Goal: Task Accomplishment & Management: Complete application form

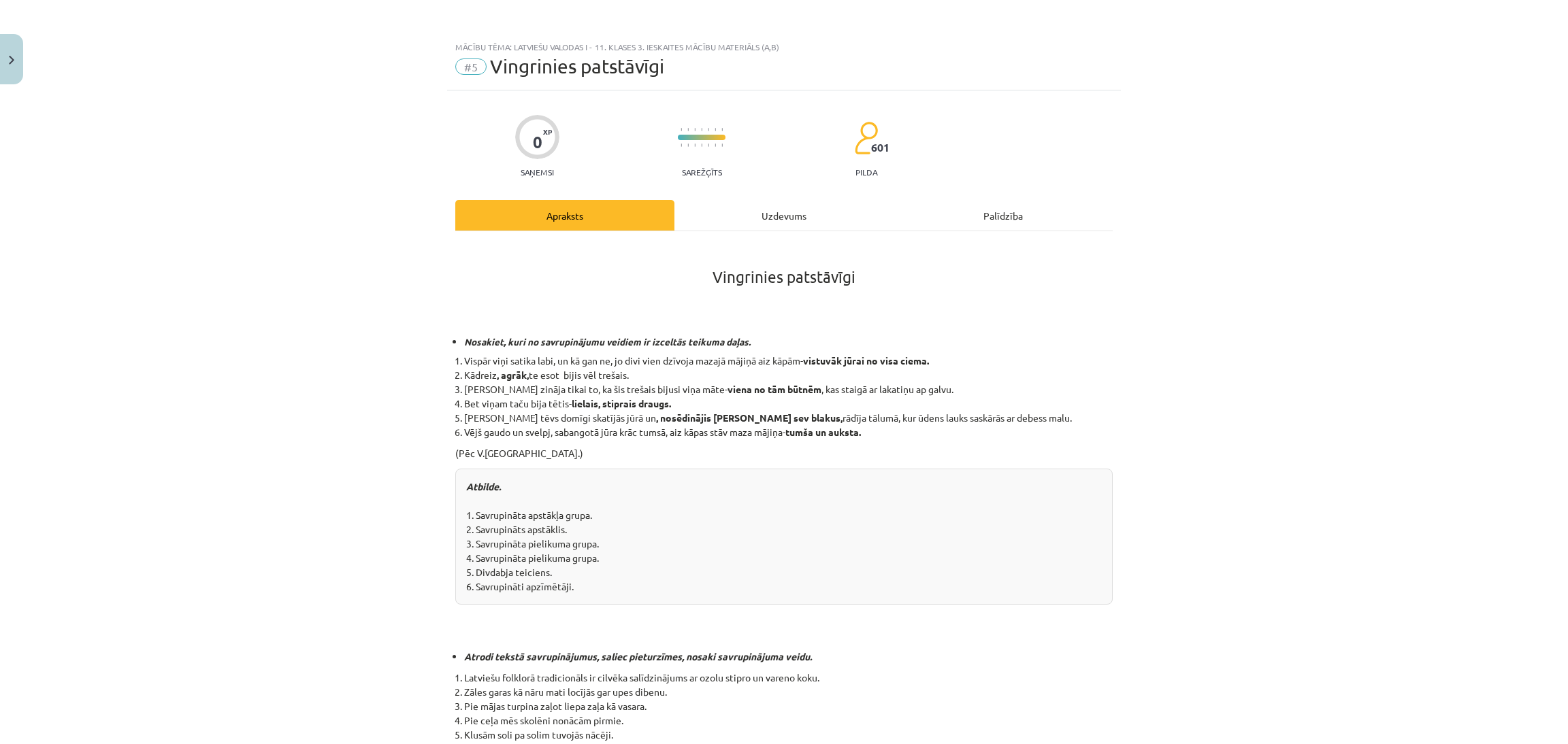
scroll to position [474, 0]
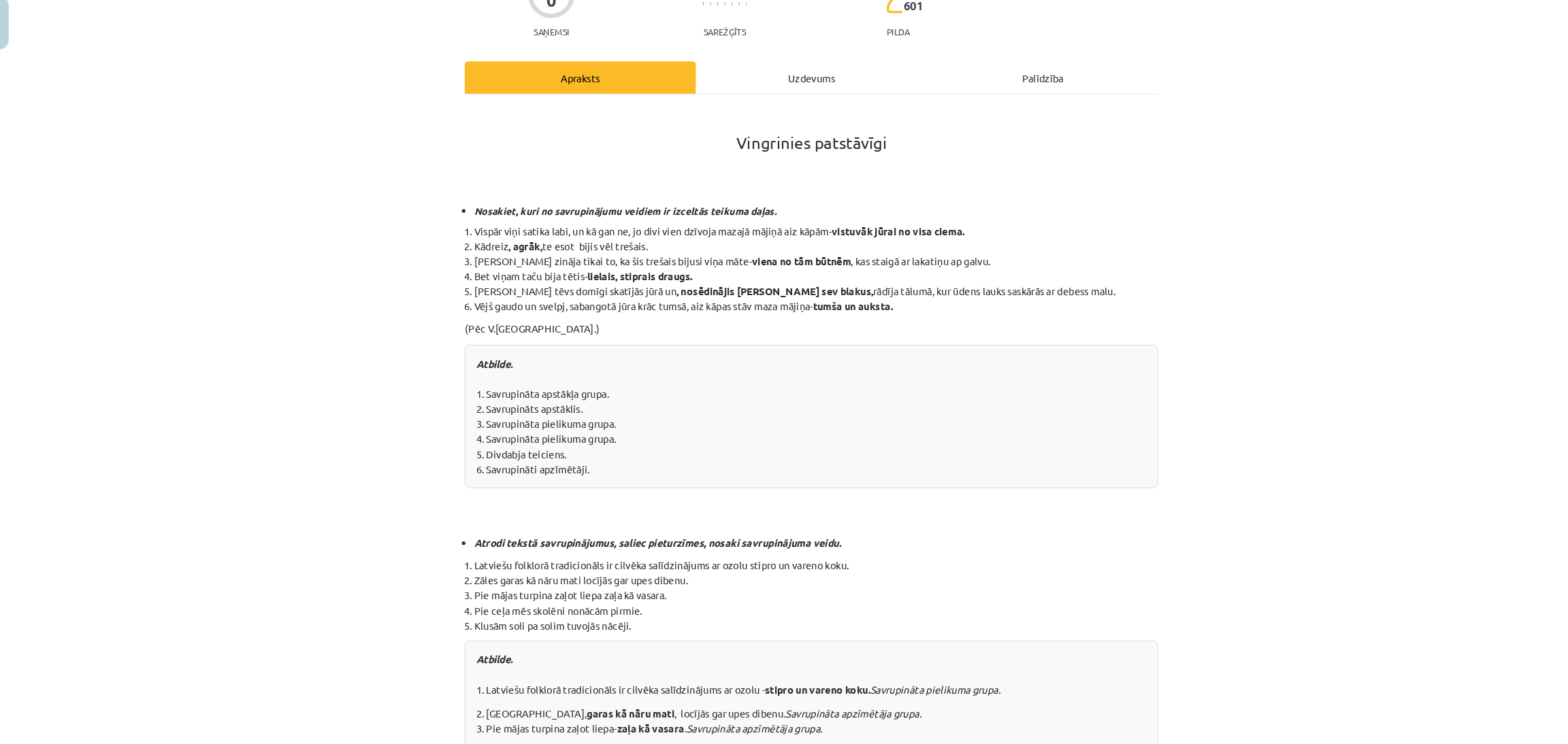
click at [794, 113] on div "Uzdevums" at bounding box center [784, 111] width 219 height 31
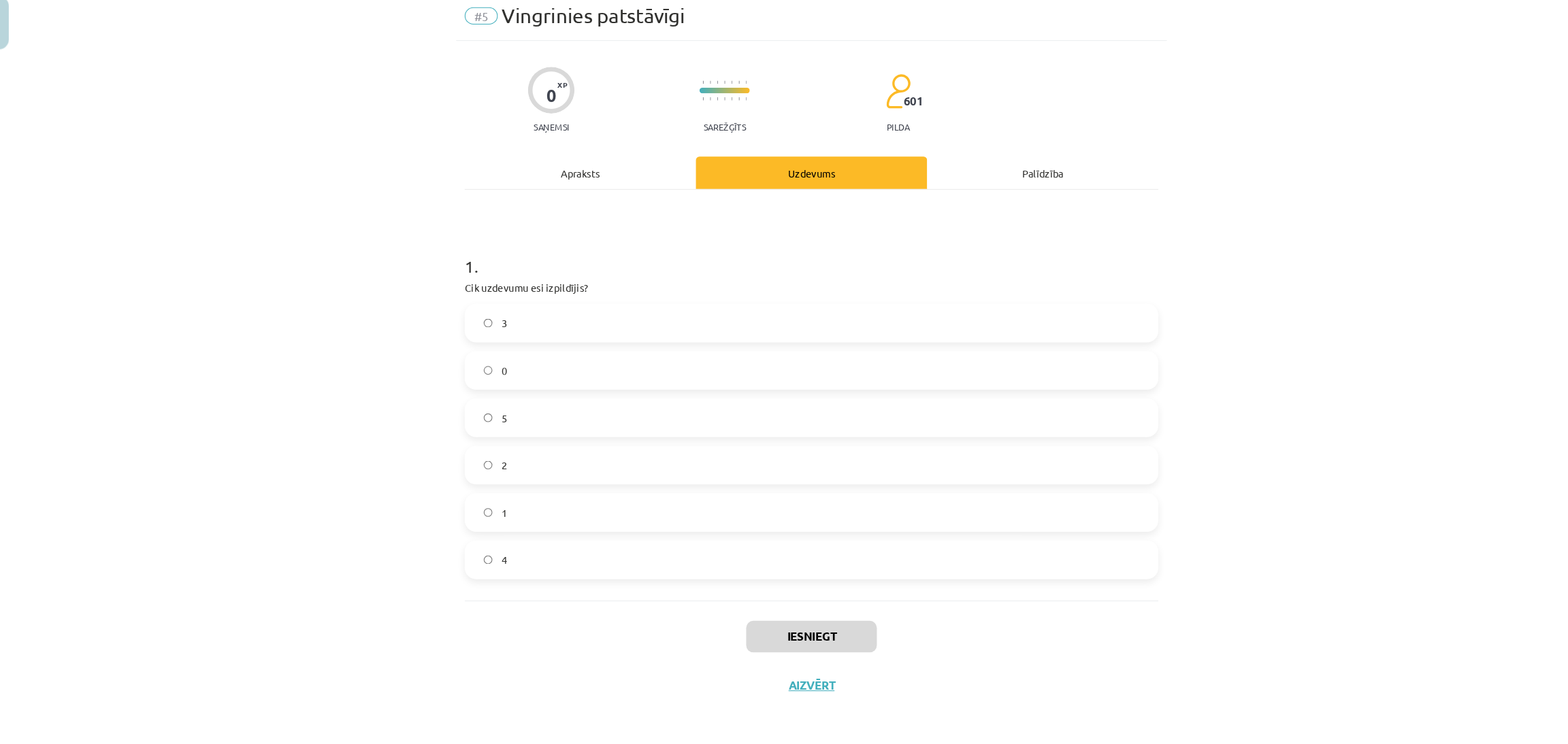
click at [626, 433] on label "5" at bounding box center [783, 433] width 654 height 34
click at [551, 336] on label "3" at bounding box center [783, 344] width 654 height 34
click at [757, 644] on button "Iesniegt" at bounding box center [784, 640] width 124 height 30
click at [793, 698] on button "Nākamā nodarbība" at bounding box center [783, 695] width 133 height 32
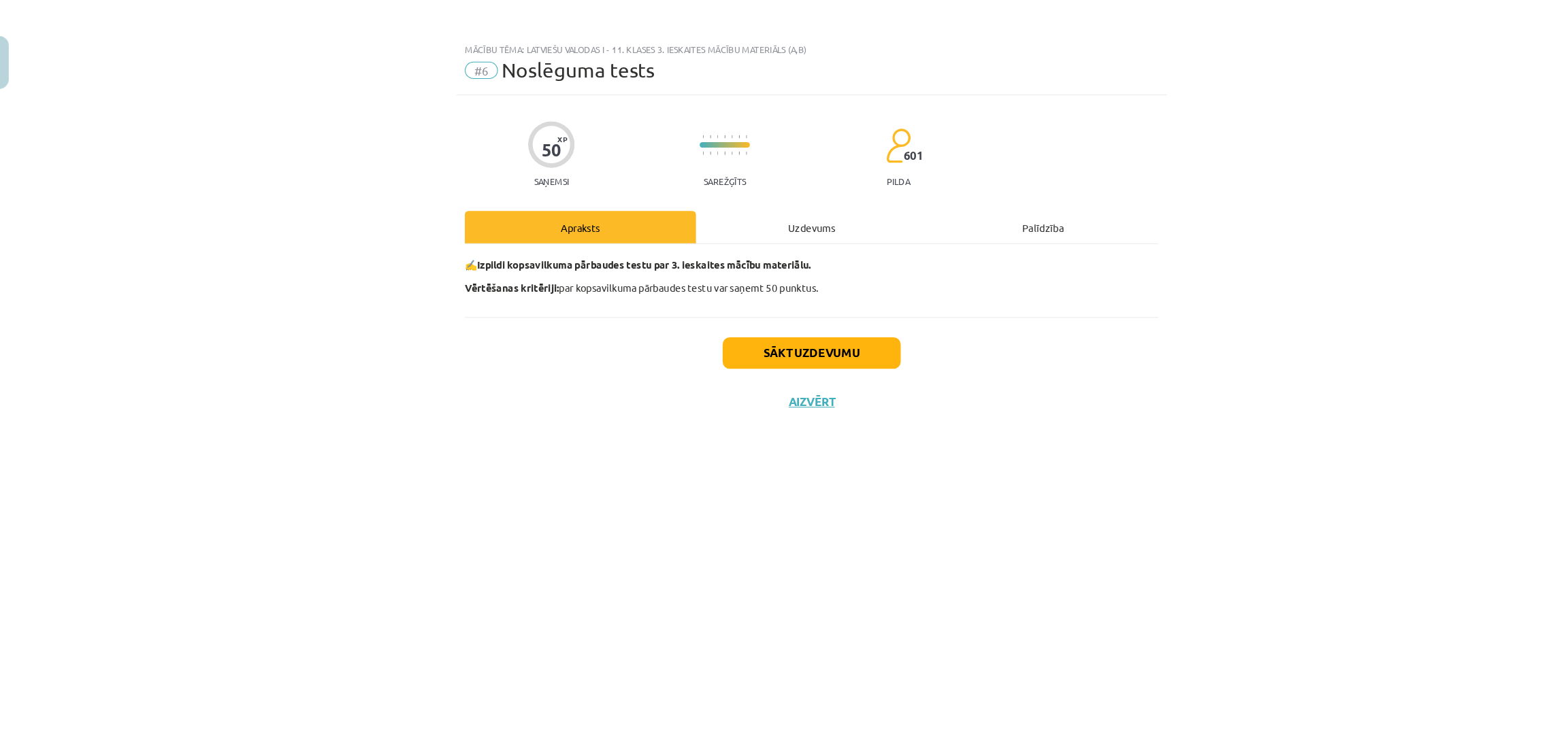
click at [738, 216] on div "Uzdevums" at bounding box center [784, 216] width 219 height 31
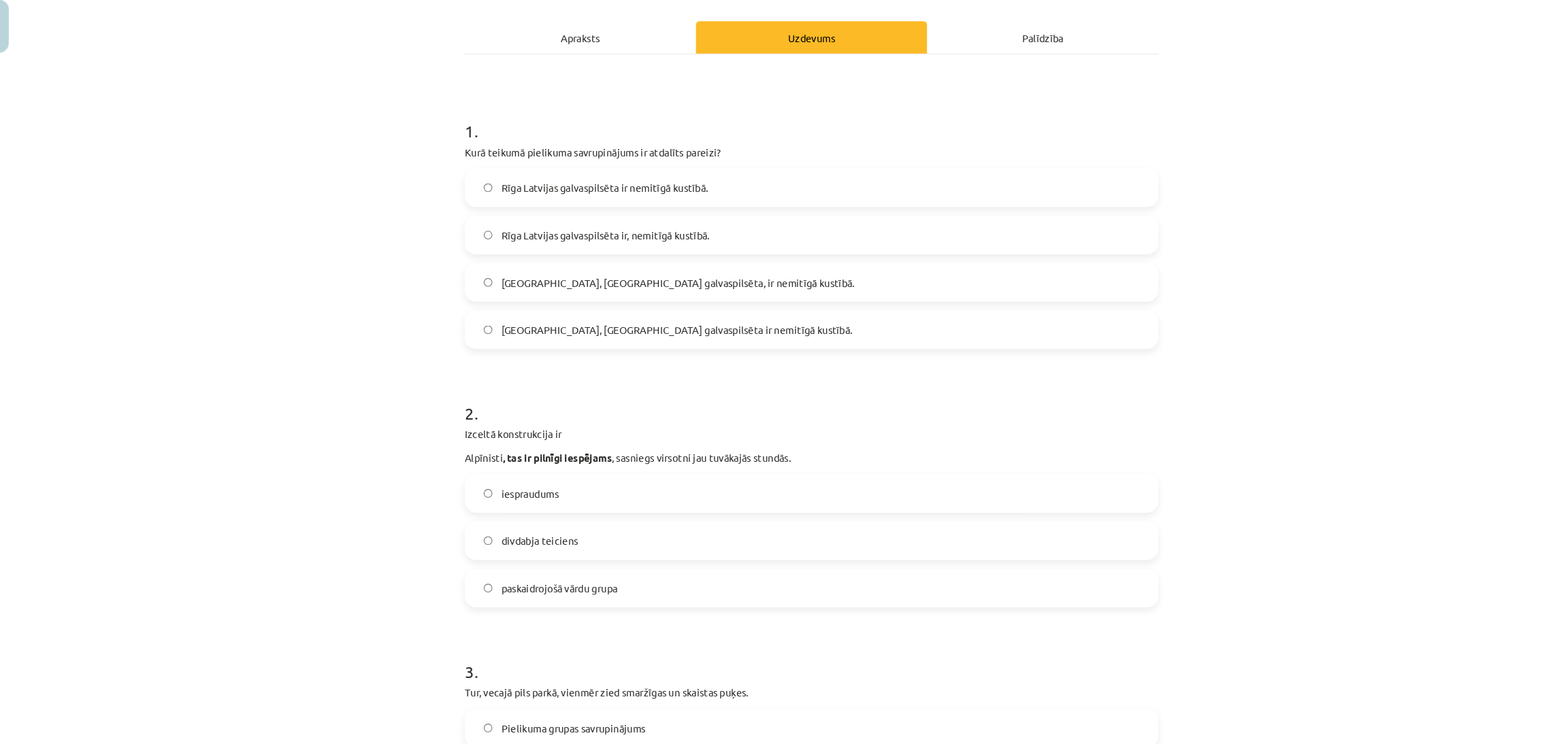
scroll to position [141, 0]
click at [565, 67] on div "Apraksts" at bounding box center [565, 74] width 219 height 31
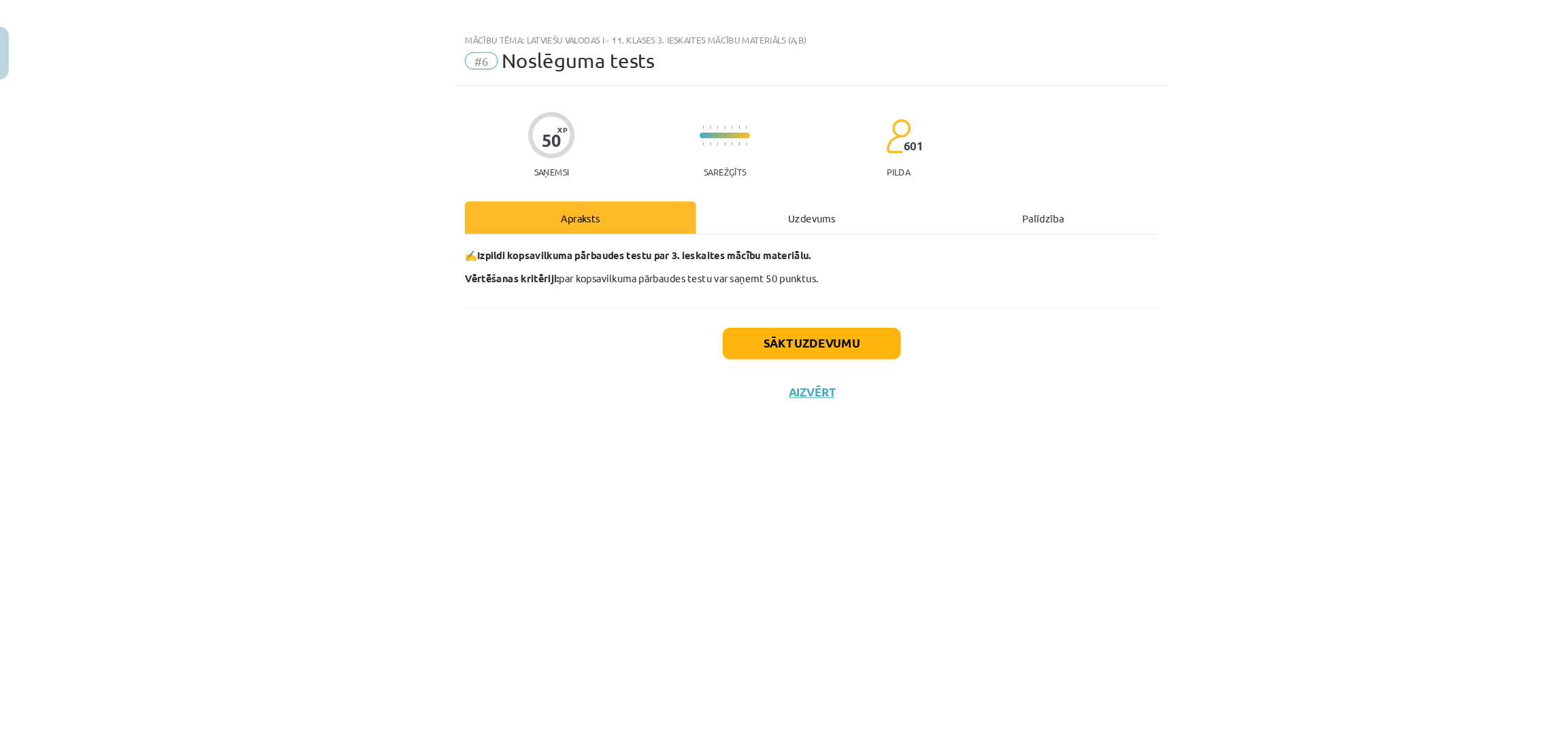
scroll to position [474, 0]
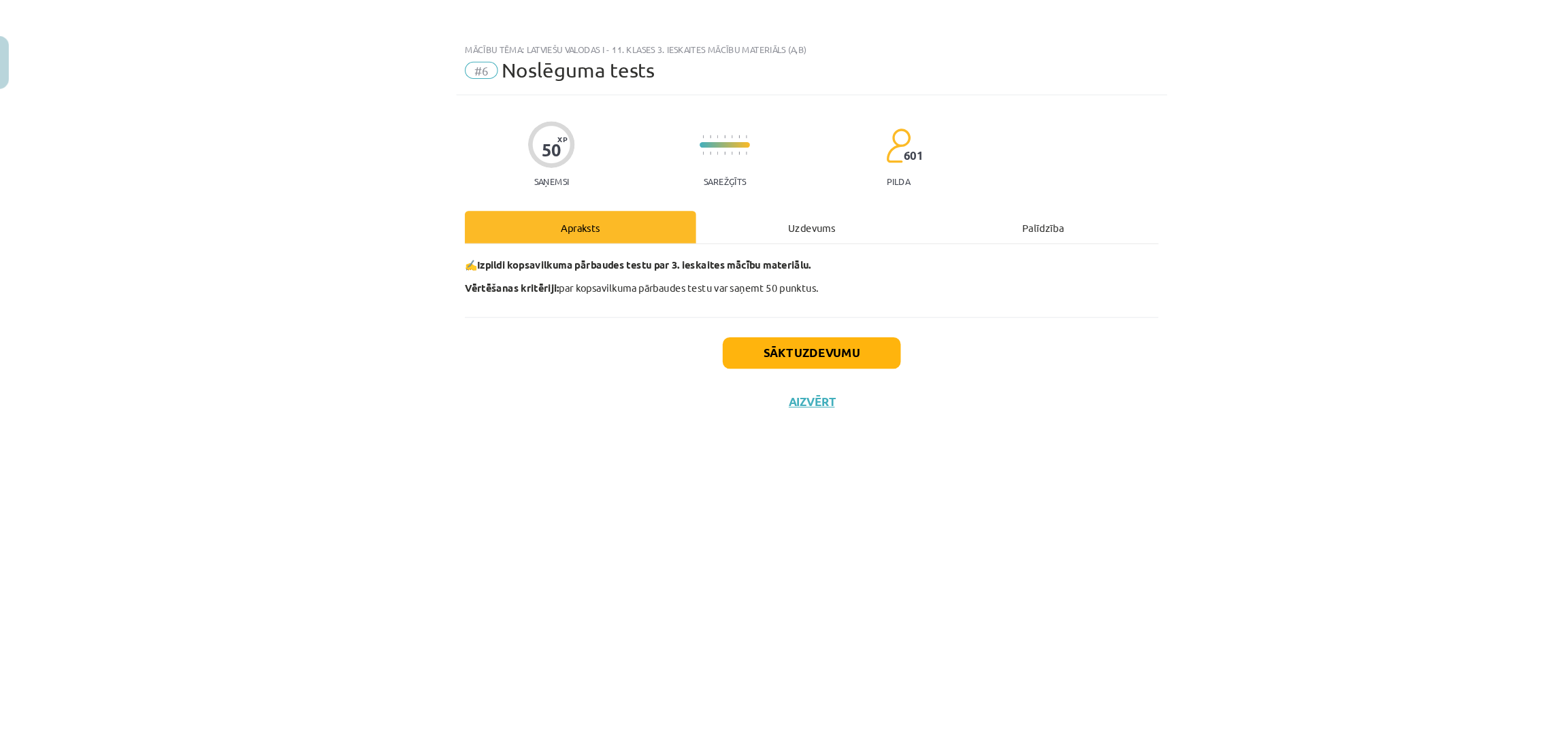
click at [766, 214] on div "Uzdevums" at bounding box center [784, 216] width 219 height 31
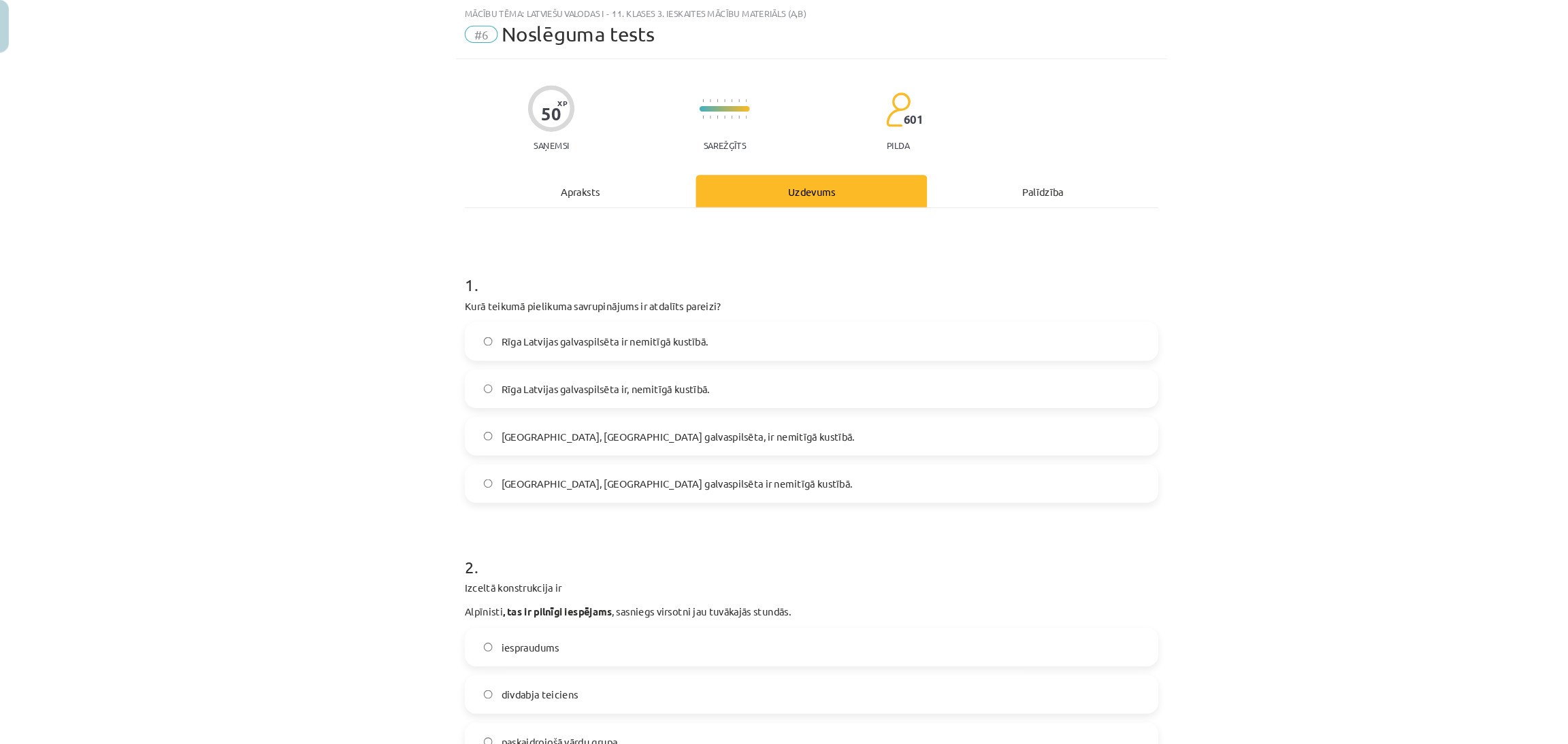
click at [622, 445] on span "Rīga, Latvijas galvaspilsēta, ir nemitīgā kustībā." at bounding box center [657, 447] width 335 height 14
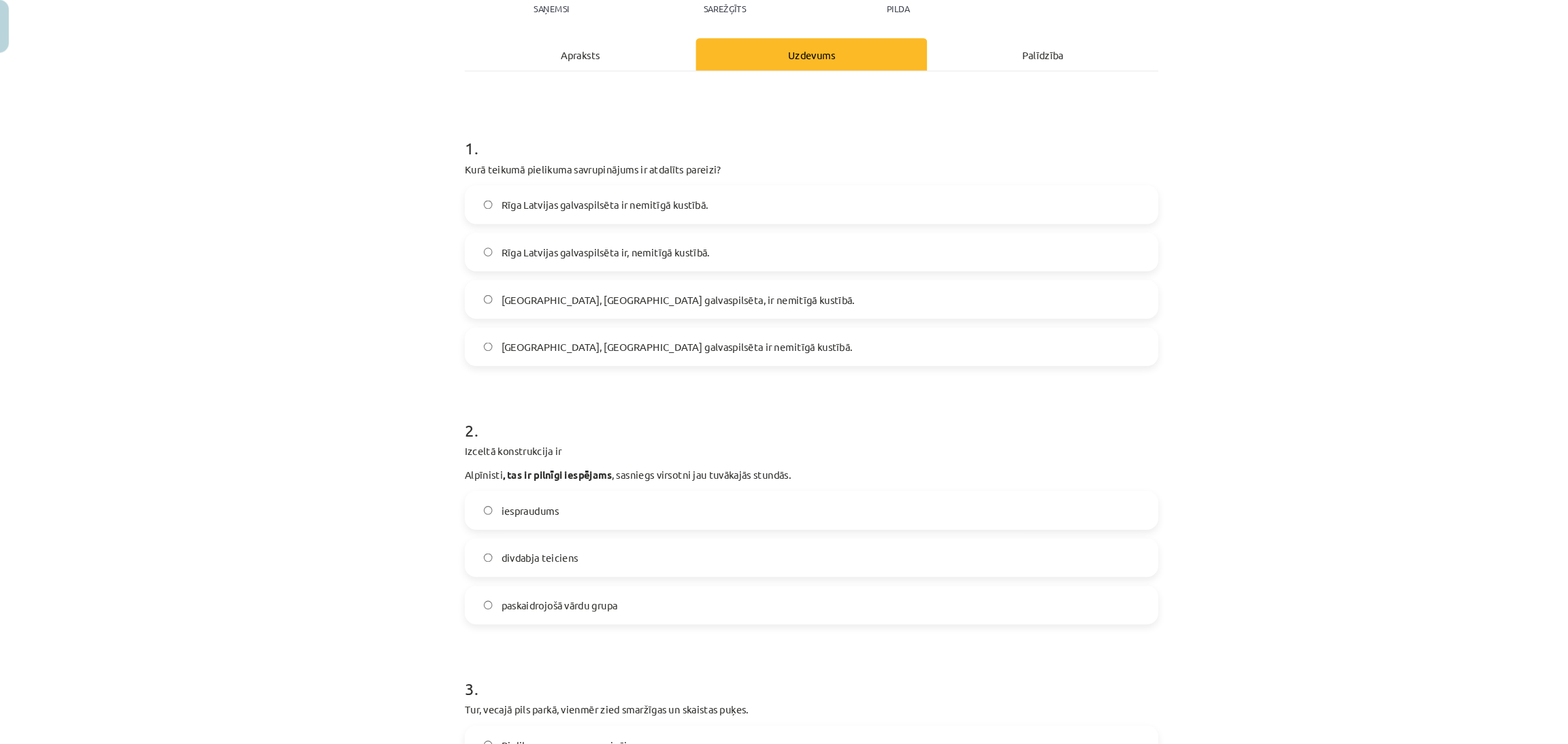
scroll to position [127, 0]
click at [527, 524] on span "iespraudums" at bounding box center [518, 520] width 54 height 14
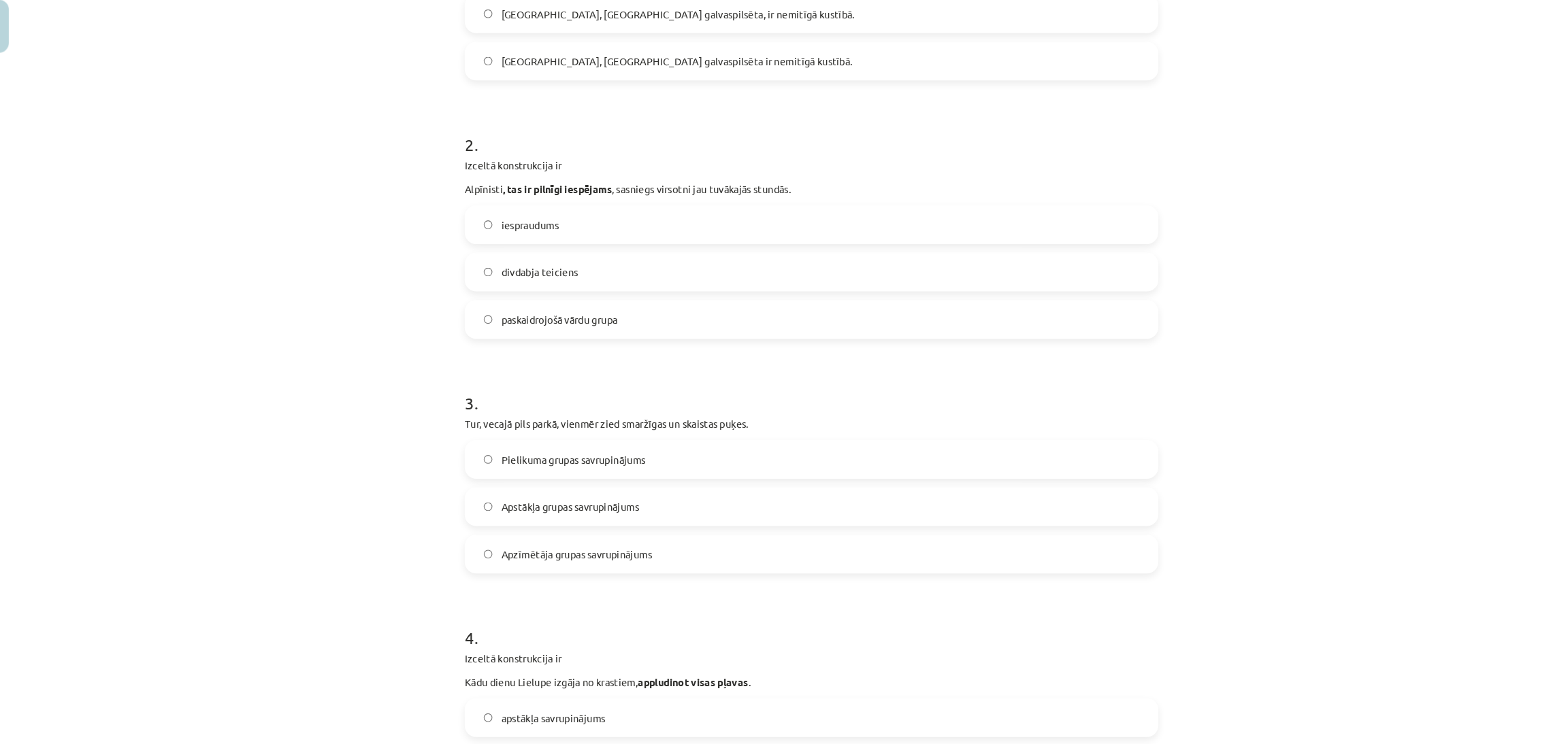
scroll to position [402, 0]
click at [499, 516] on span "Apstākļa grupas savrupinājums" at bounding box center [555, 513] width 130 height 14
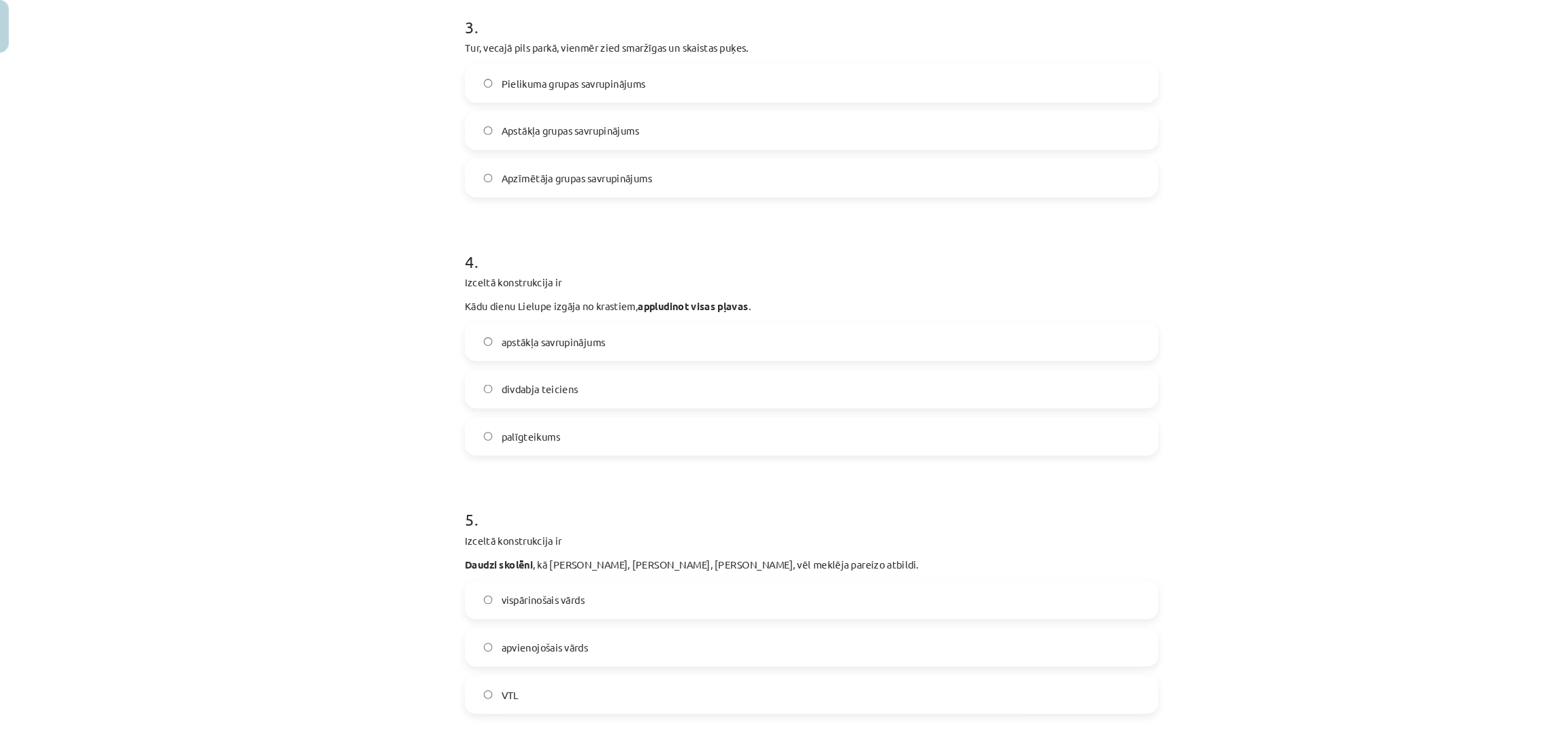
scroll to position [754, 0]
click at [545, 444] on label "palīgteikums" at bounding box center [783, 451] width 654 height 34
click at [527, 645] on span "apvienojošais vārds" at bounding box center [532, 651] width 82 height 14
click at [518, 410] on span "divdabja teiciens" at bounding box center [526, 406] width 73 height 14
click at [521, 608] on span "vispārinošais vārds" at bounding box center [529, 606] width 79 height 14
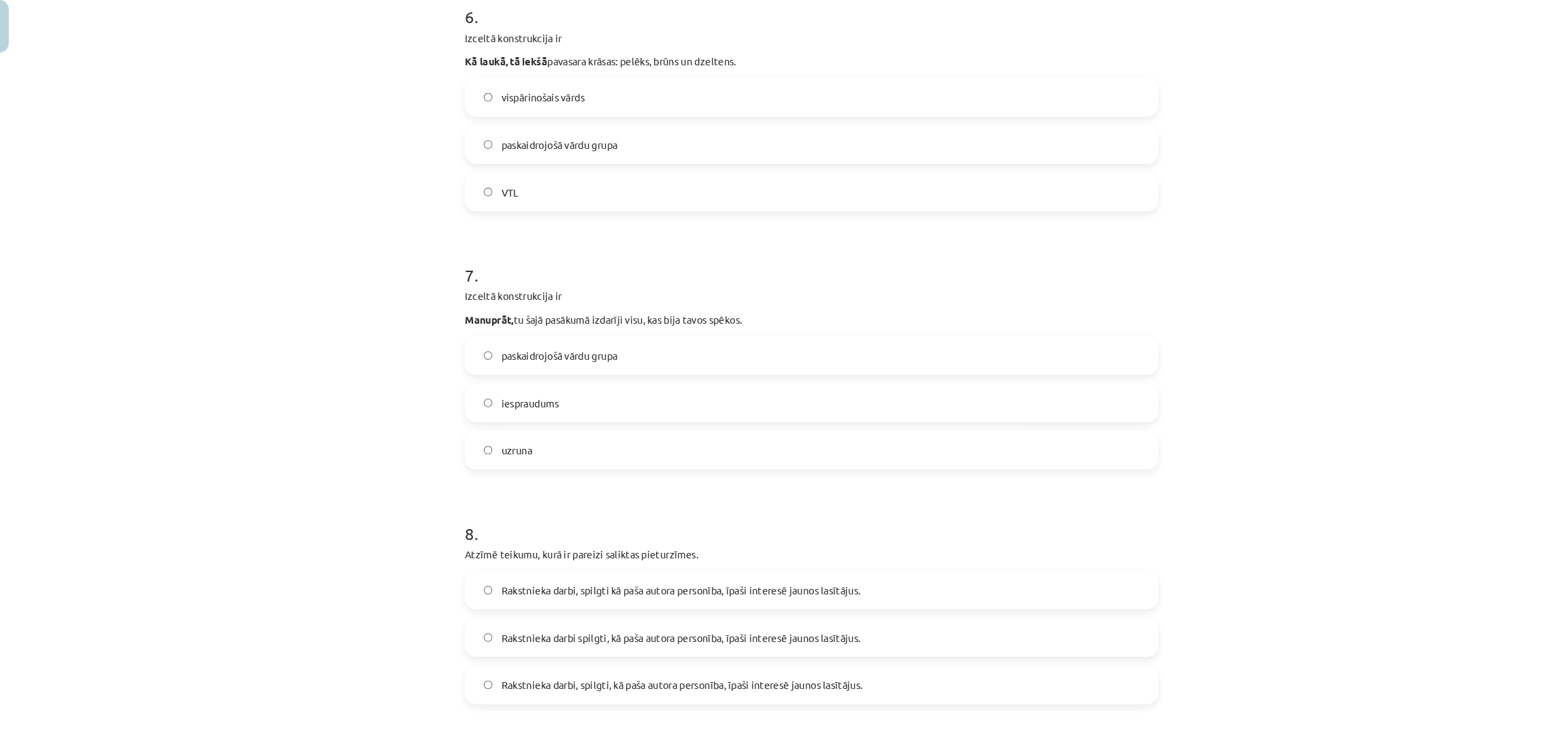
scroll to position [1478, 0]
click at [573, 179] on span "paskaidrojošā vārdu grupa" at bounding box center [545, 172] width 110 height 14
click at [565, 467] on label "uzruna" at bounding box center [783, 462] width 654 height 34
click at [504, 365] on span "paskaidrojošā vārdu grupa" at bounding box center [545, 372] width 110 height 14
click at [473, 595] on label "Rakstnieka darbi, spilgti kā paša autora personība, īpaši interesē jaunos lasīt…" at bounding box center [783, 595] width 654 height 34
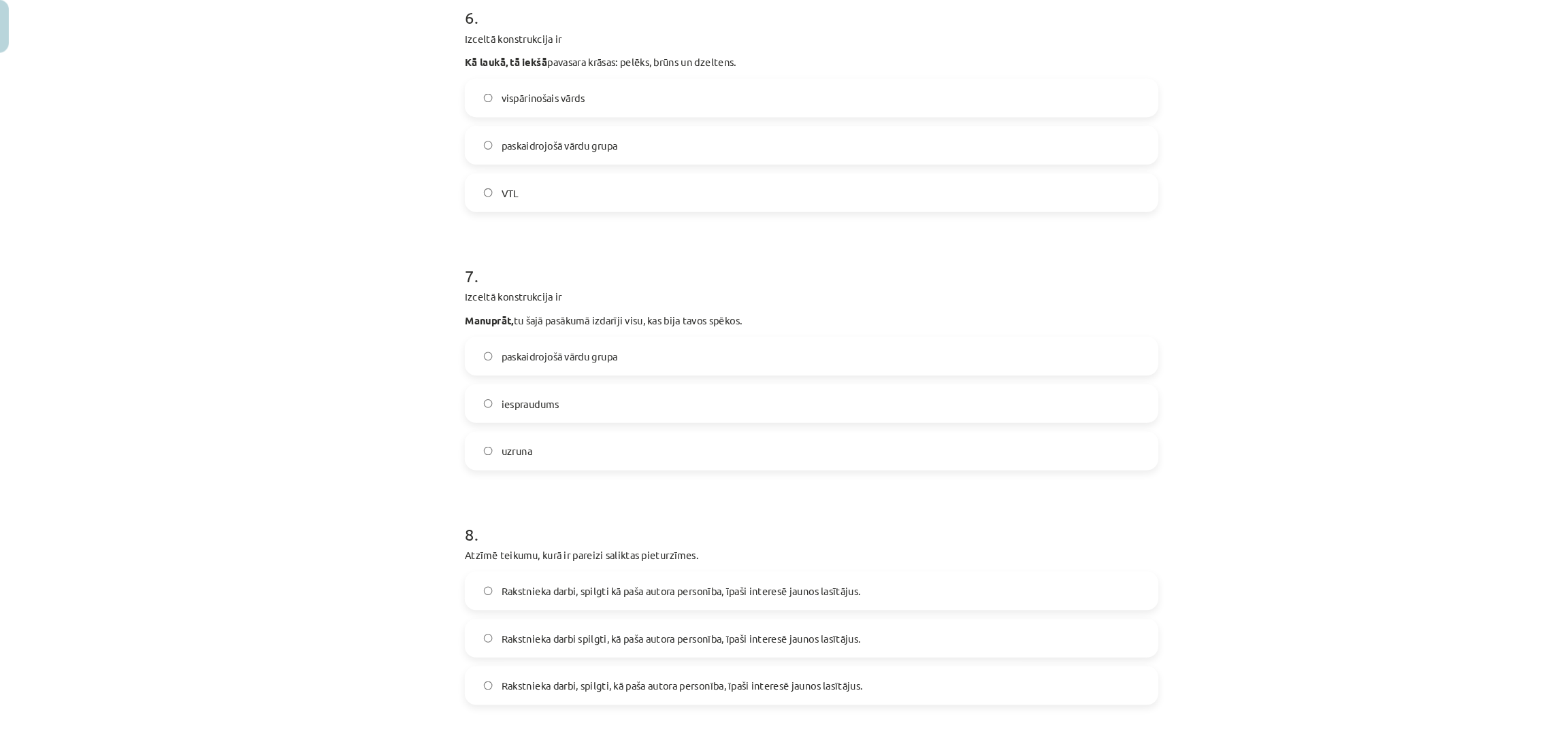
click at [526, 411] on span "iespraudums" at bounding box center [518, 417] width 54 height 14
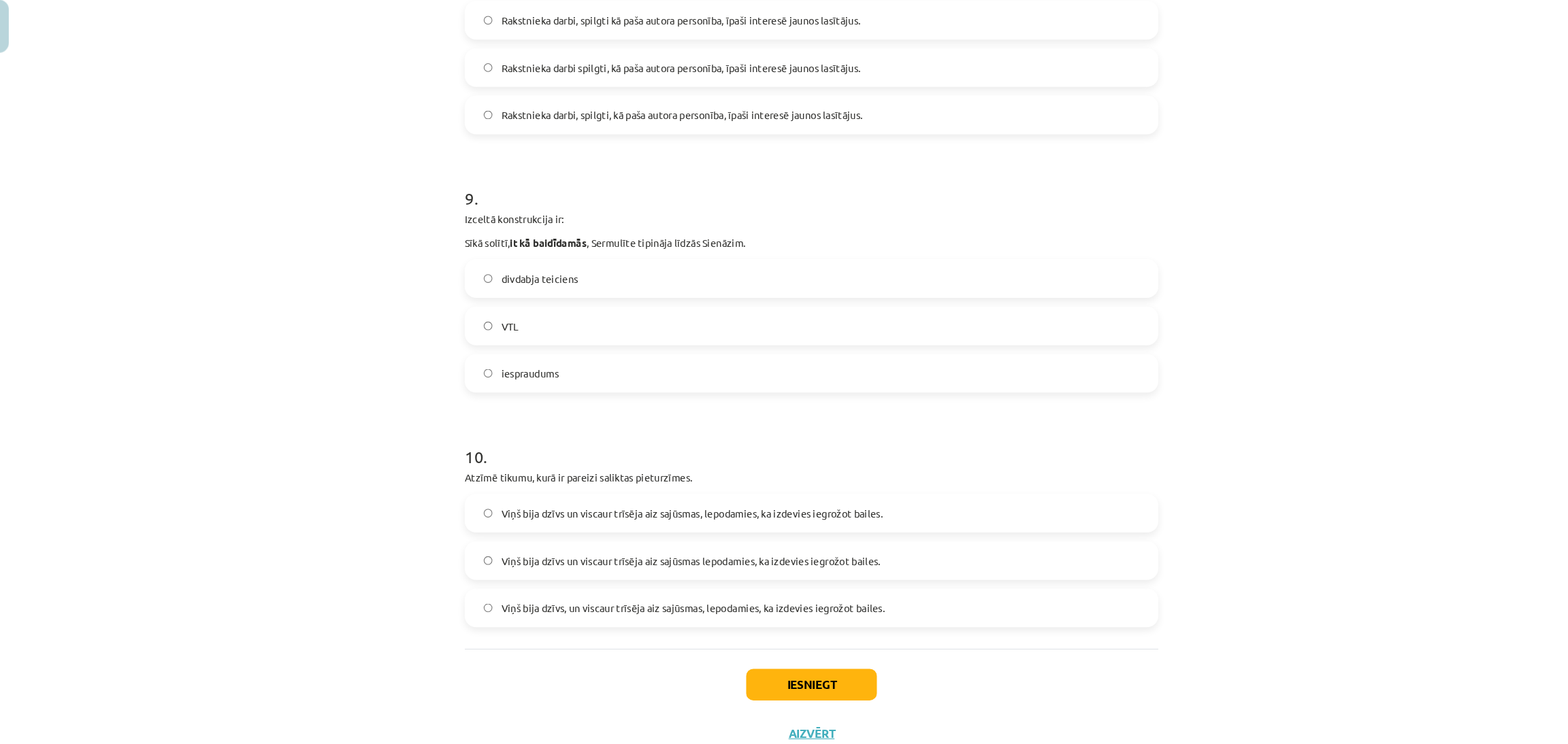
scroll to position [2061, 0]
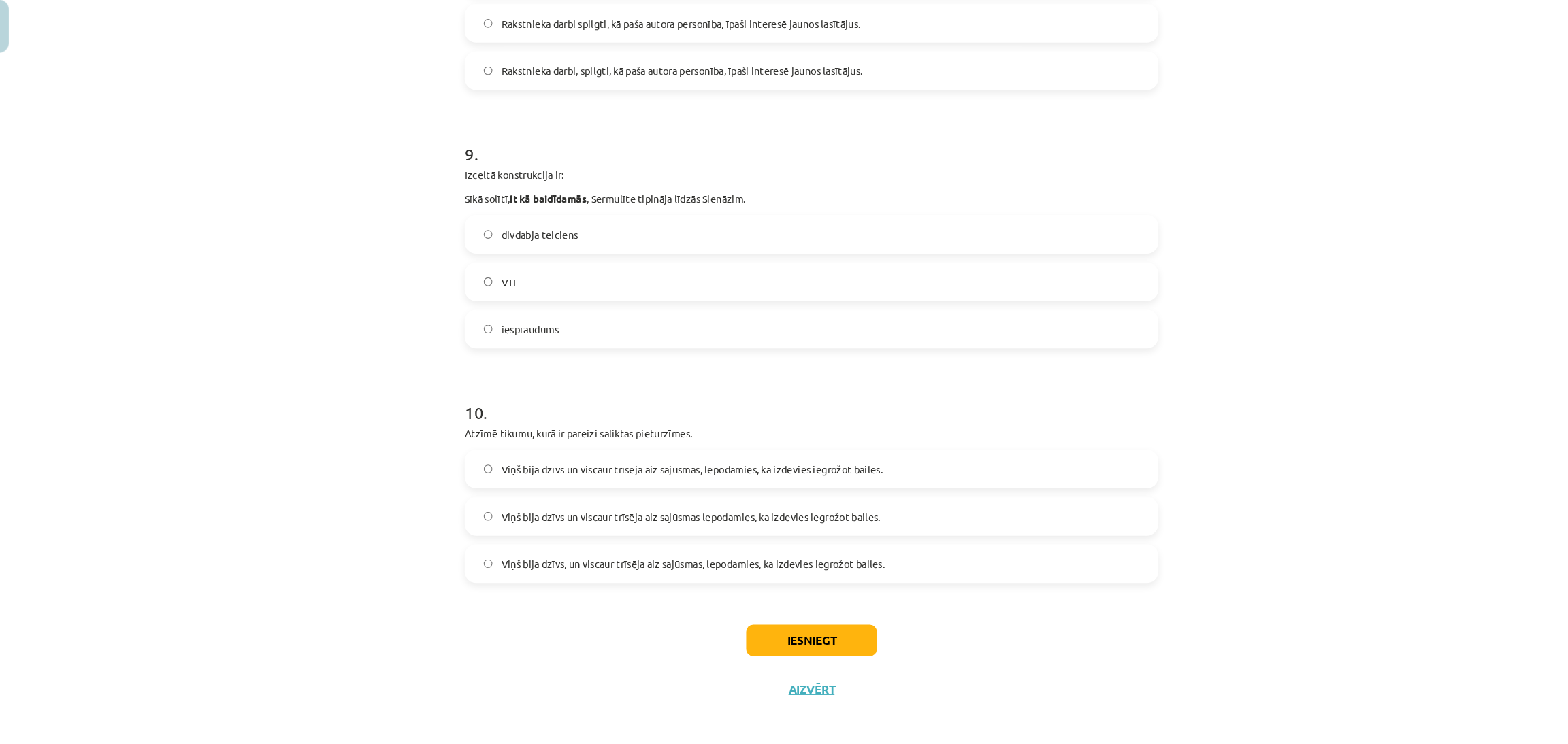
click at [562, 299] on label "VTL" at bounding box center [783, 301] width 654 height 34
click at [675, 562] on span "Viņš bija dzīvs, un viscaur trīsēja aiz sajūsmas, lepodamies, ka izdevies iegro…" at bounding box center [672, 569] width 364 height 14
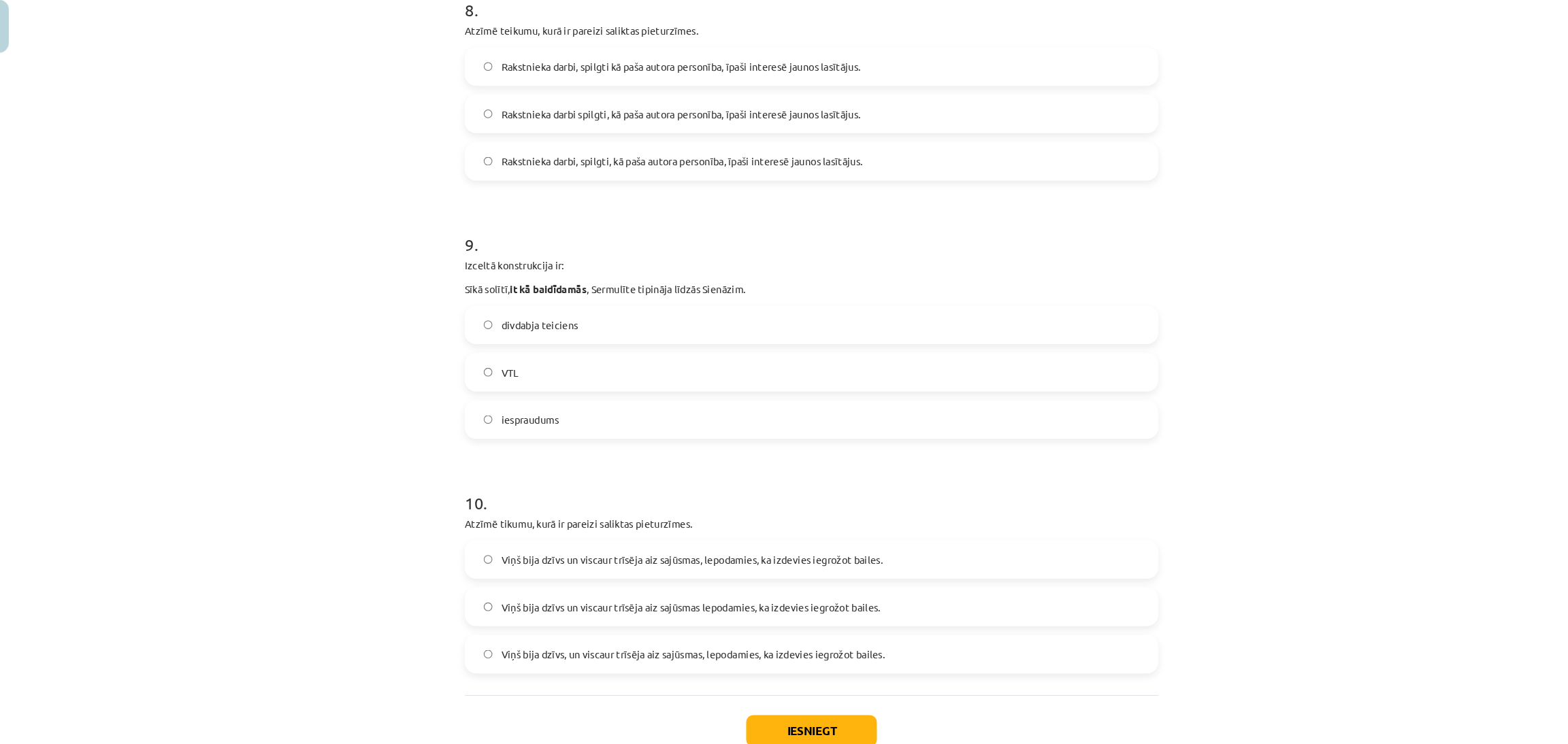
scroll to position [1972, 0]
click at [842, 343] on label "divdabja teiciens" at bounding box center [783, 345] width 654 height 34
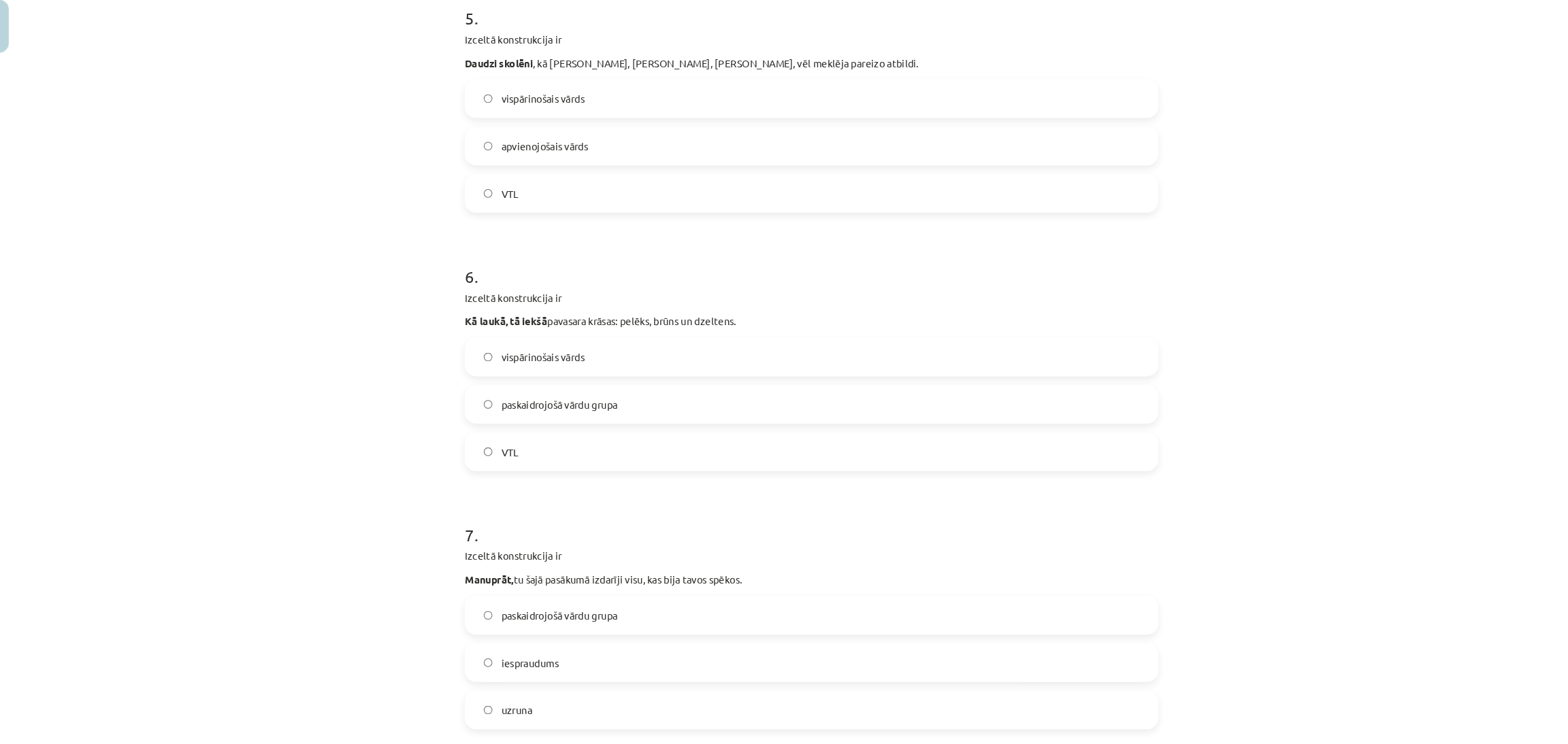
scroll to position [1230, 0]
click at [736, 366] on label "vispārinošais vārds" at bounding box center [783, 374] width 654 height 34
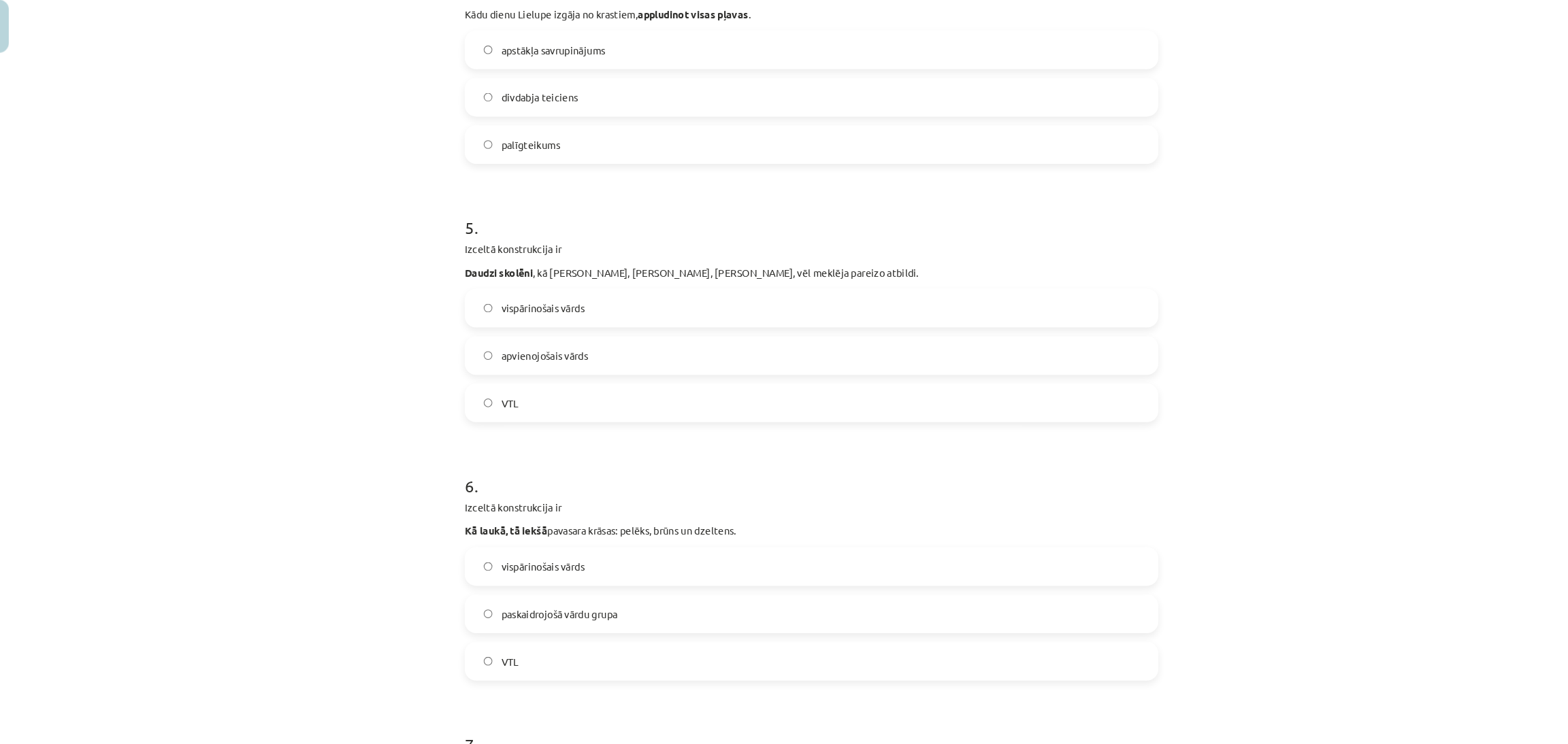
scroll to position [1040, 0]
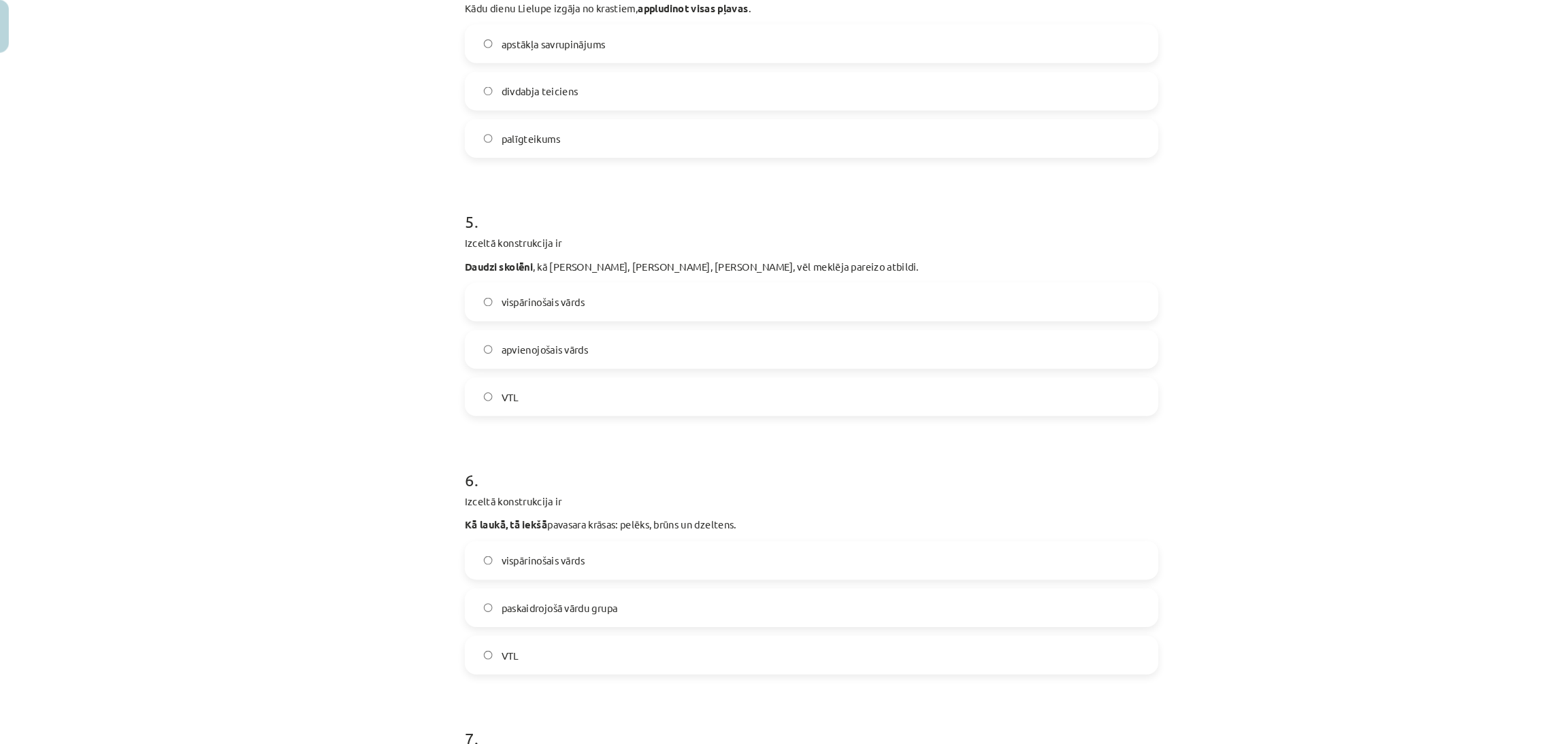
click at [557, 616] on span "paskaidrojošā vārdu grupa" at bounding box center [545, 610] width 110 height 14
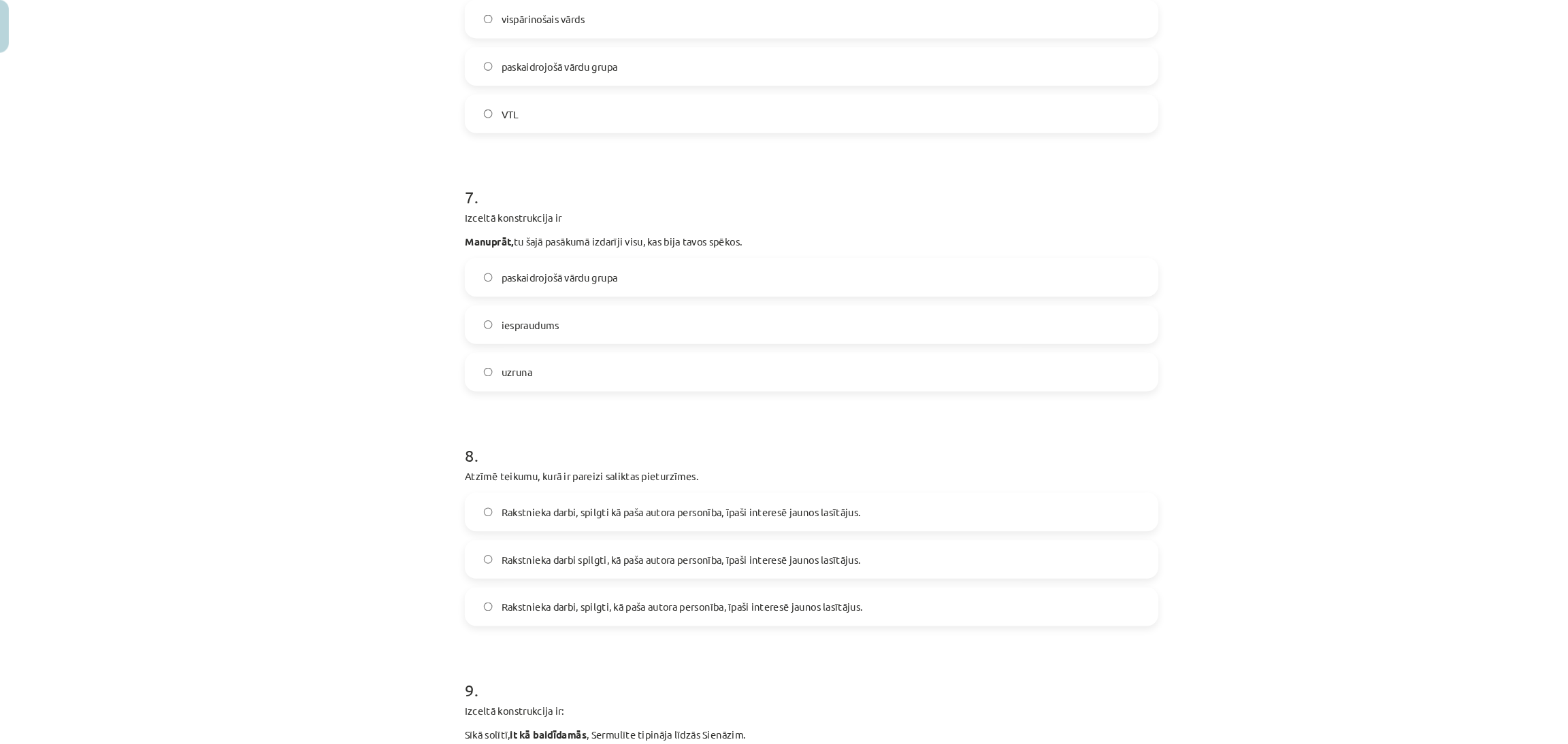
scroll to position [2061, 0]
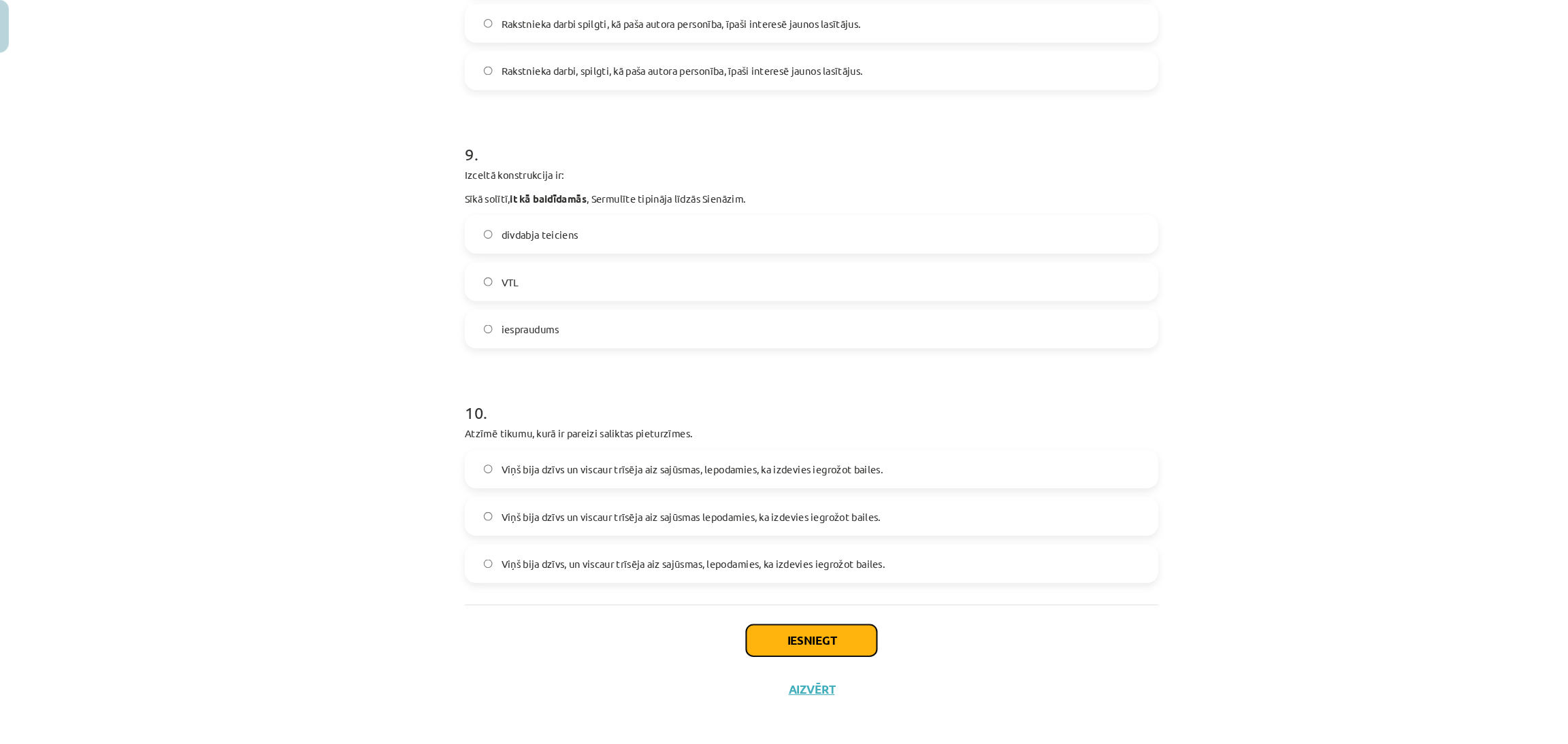
click at [814, 637] on button "Iesniegt" at bounding box center [784, 641] width 124 height 30
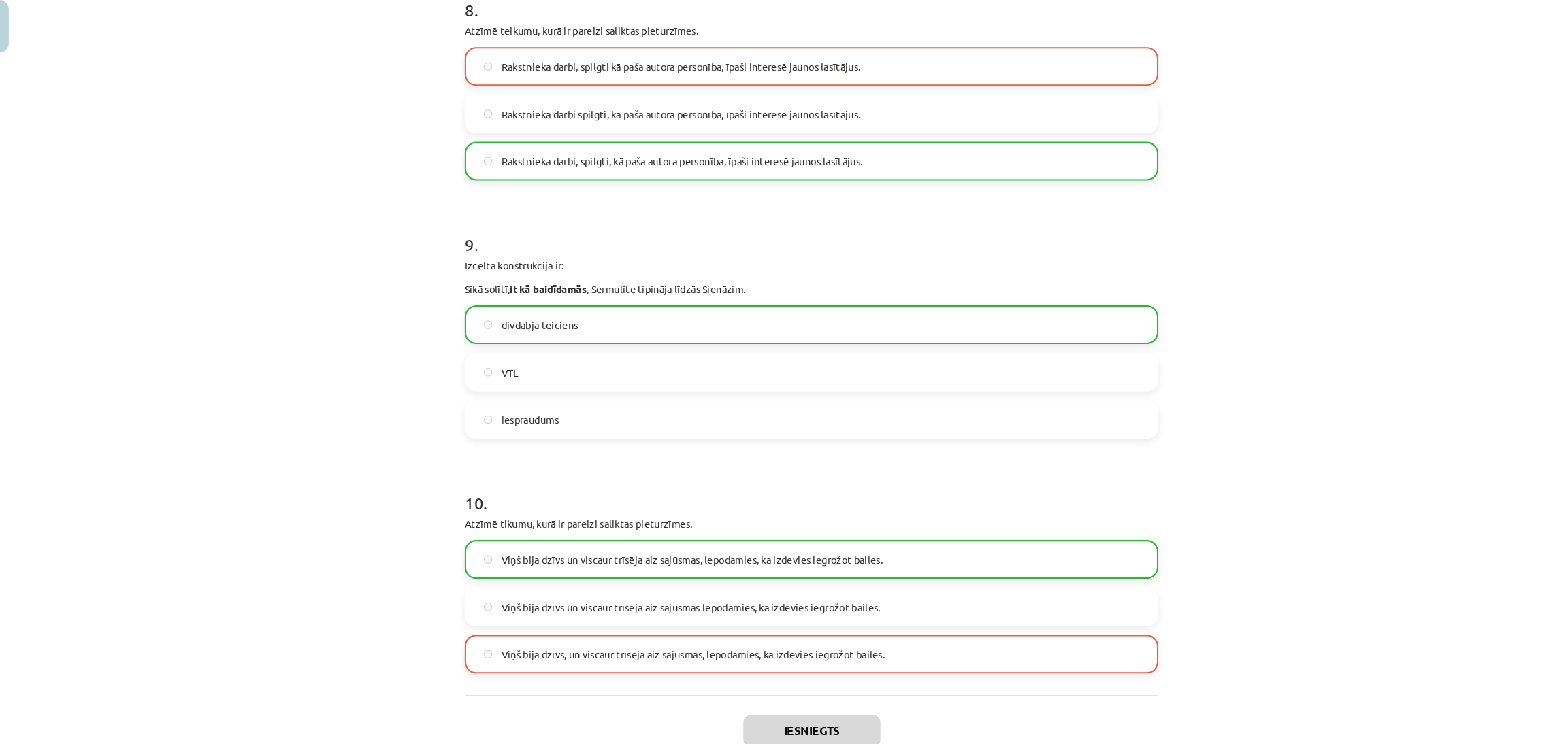
scroll to position [2104, 0]
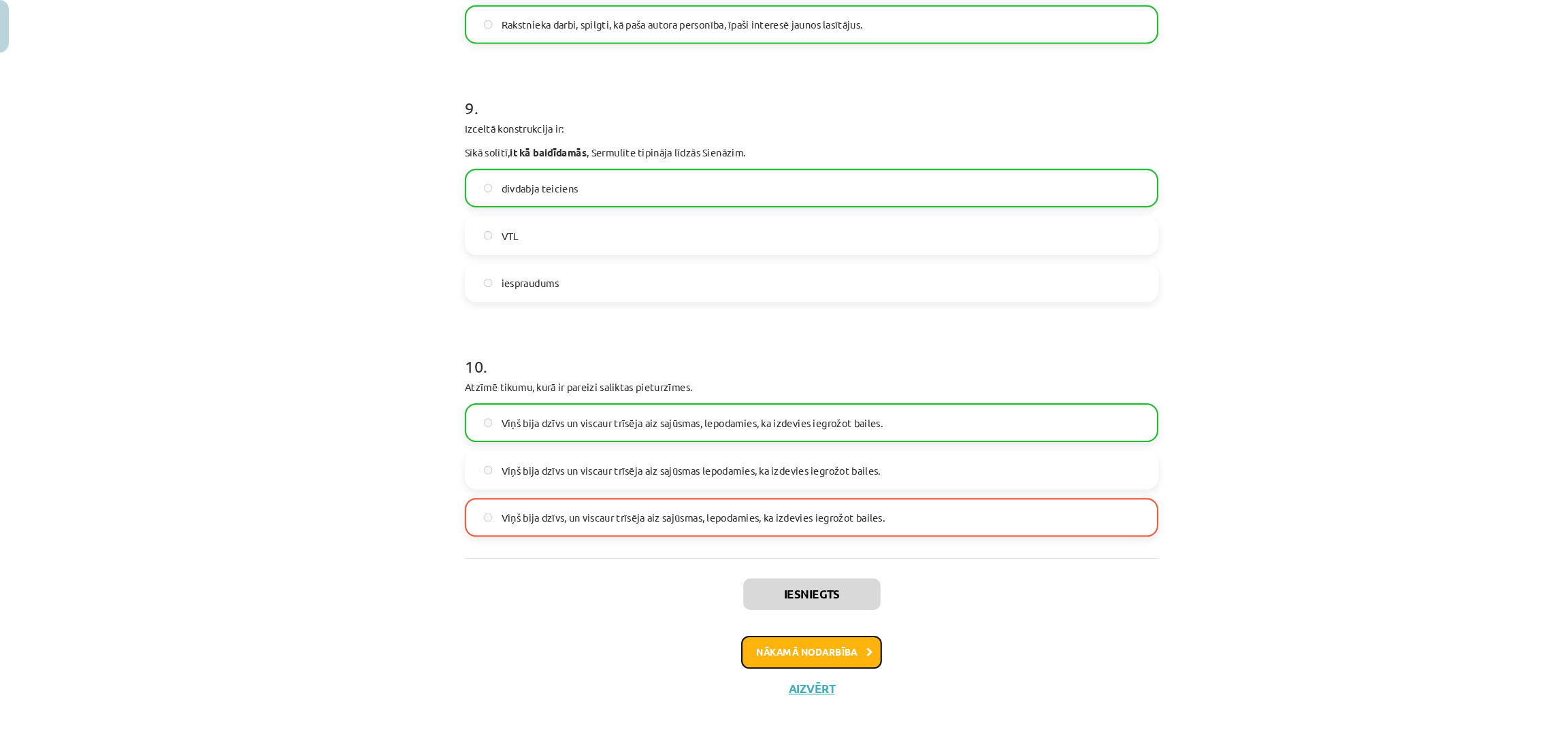
click at [750, 660] on button "Nākamā nodarbība" at bounding box center [783, 653] width 133 height 32
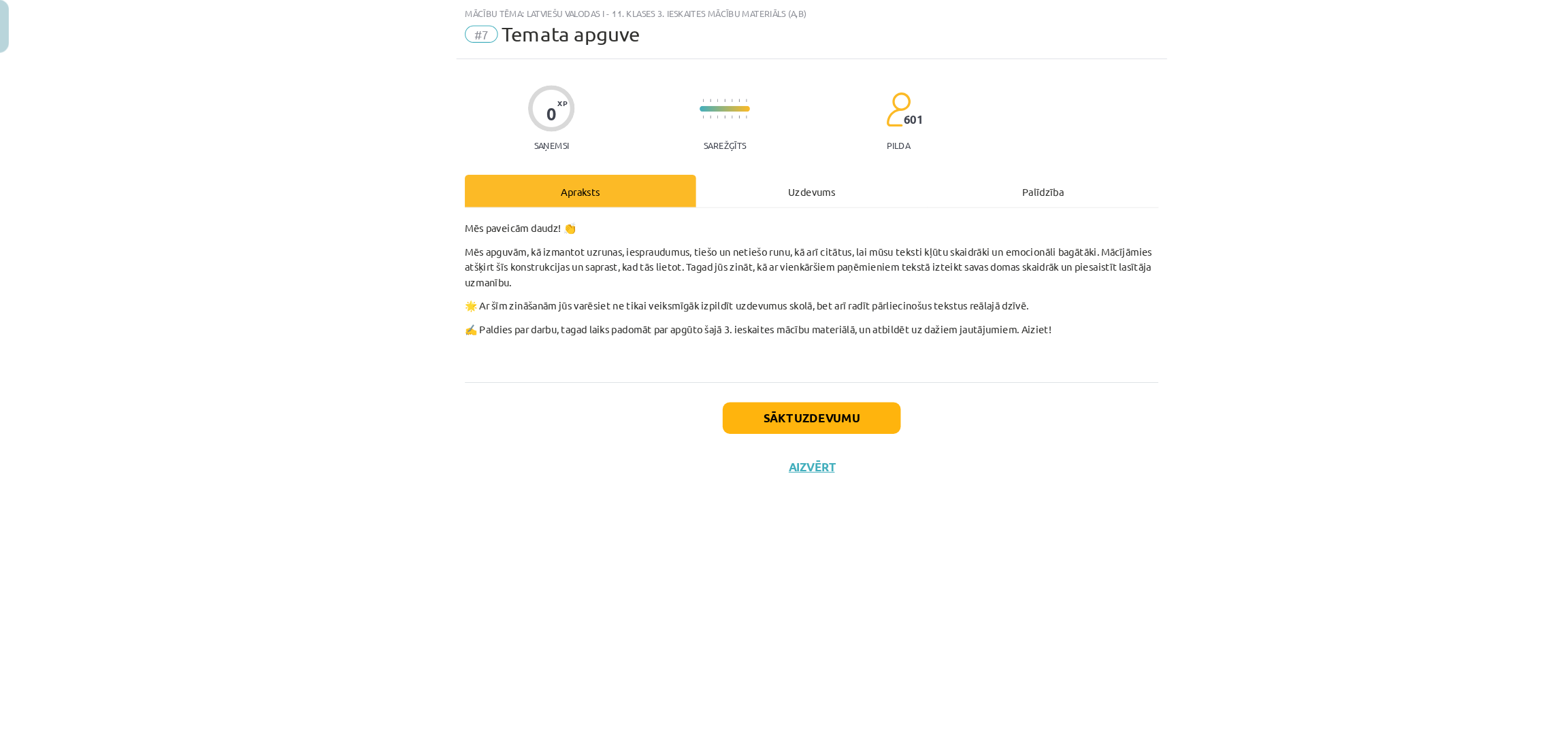
scroll to position [474, 0]
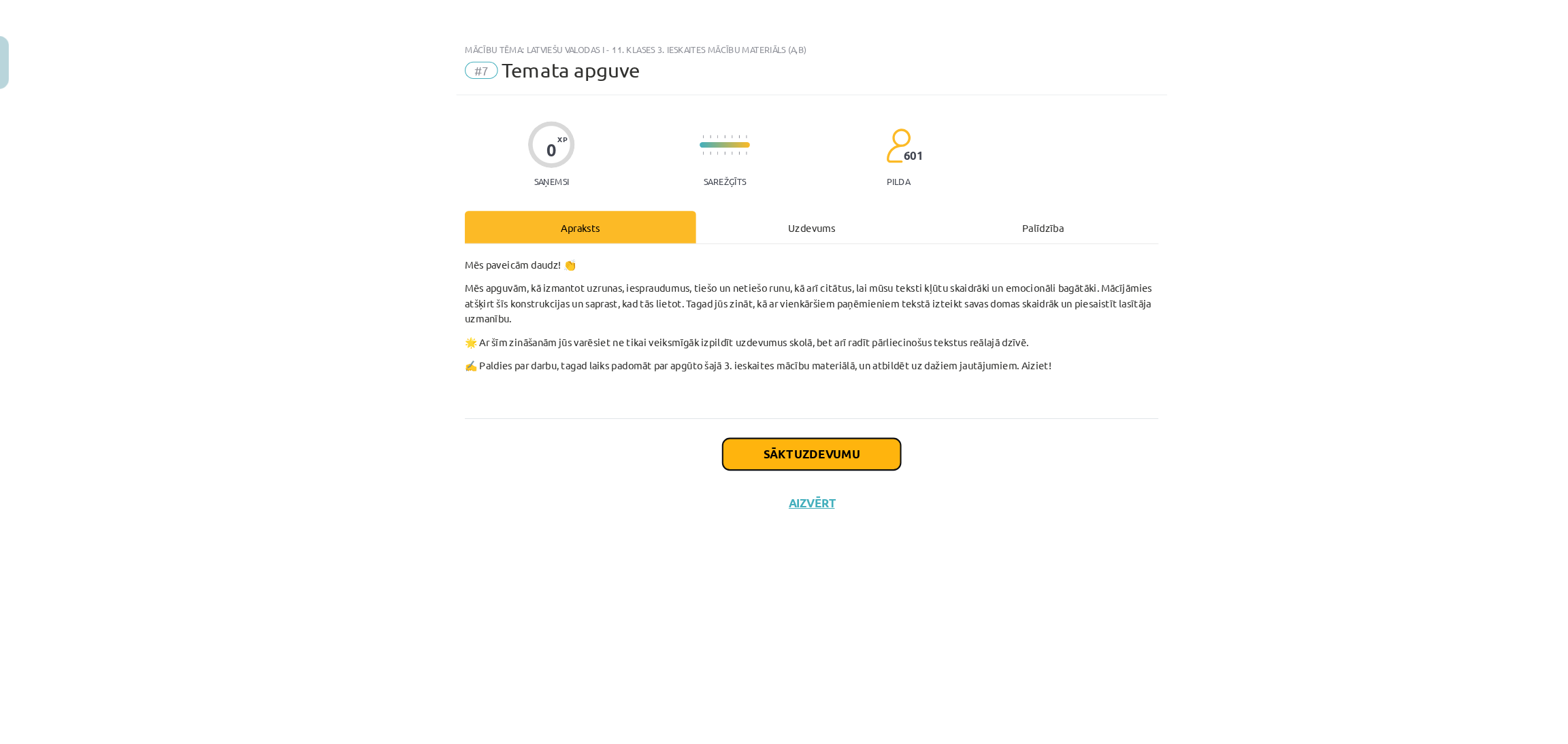
click at [797, 419] on button "Sākt uzdevumu" at bounding box center [783, 431] width 169 height 30
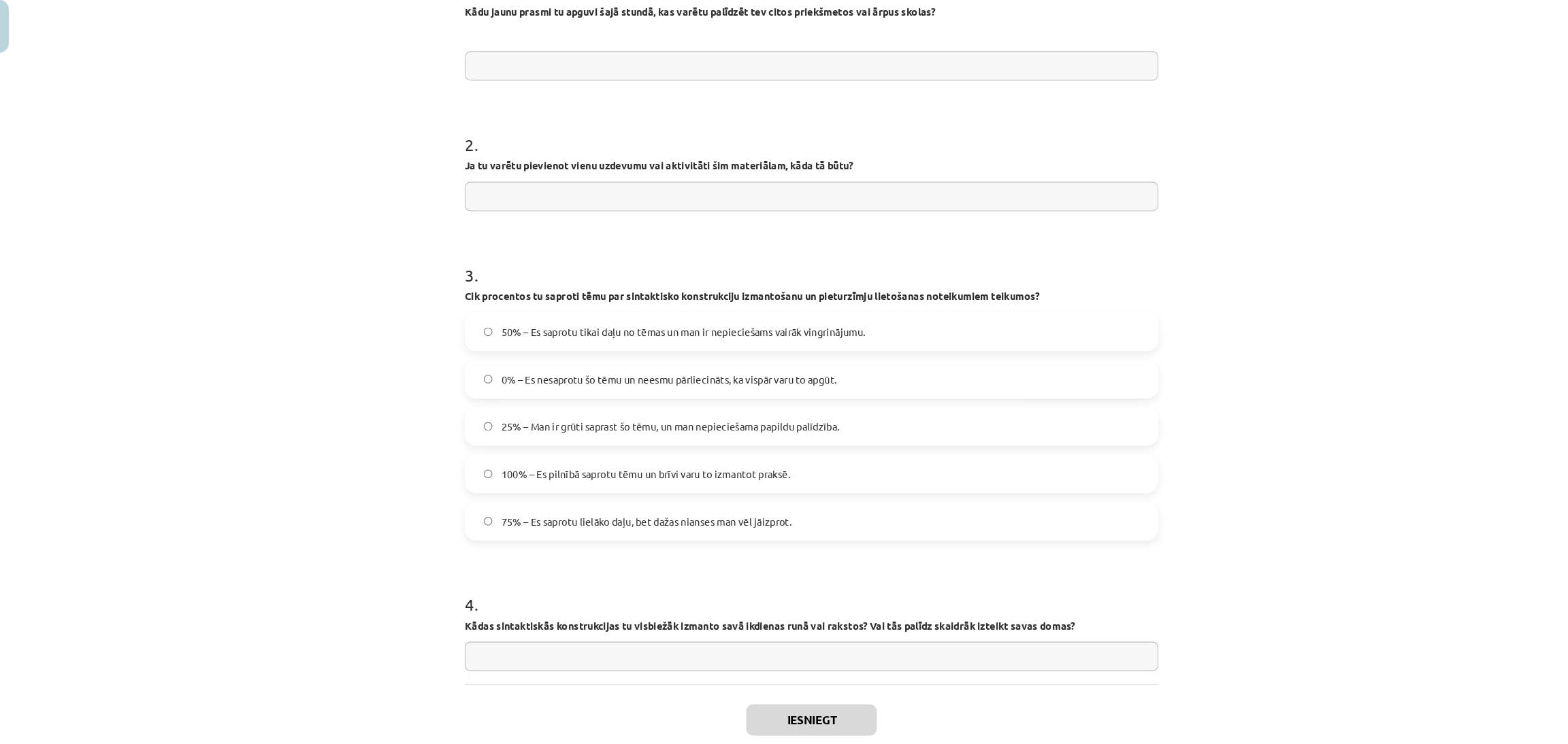
scroll to position [280, 0]
click at [613, 347] on span "50% – Es saprotu tikai daļu no tēmas un man ir nepieciešams vairāk vingrinājumu." at bounding box center [663, 347] width 345 height 14
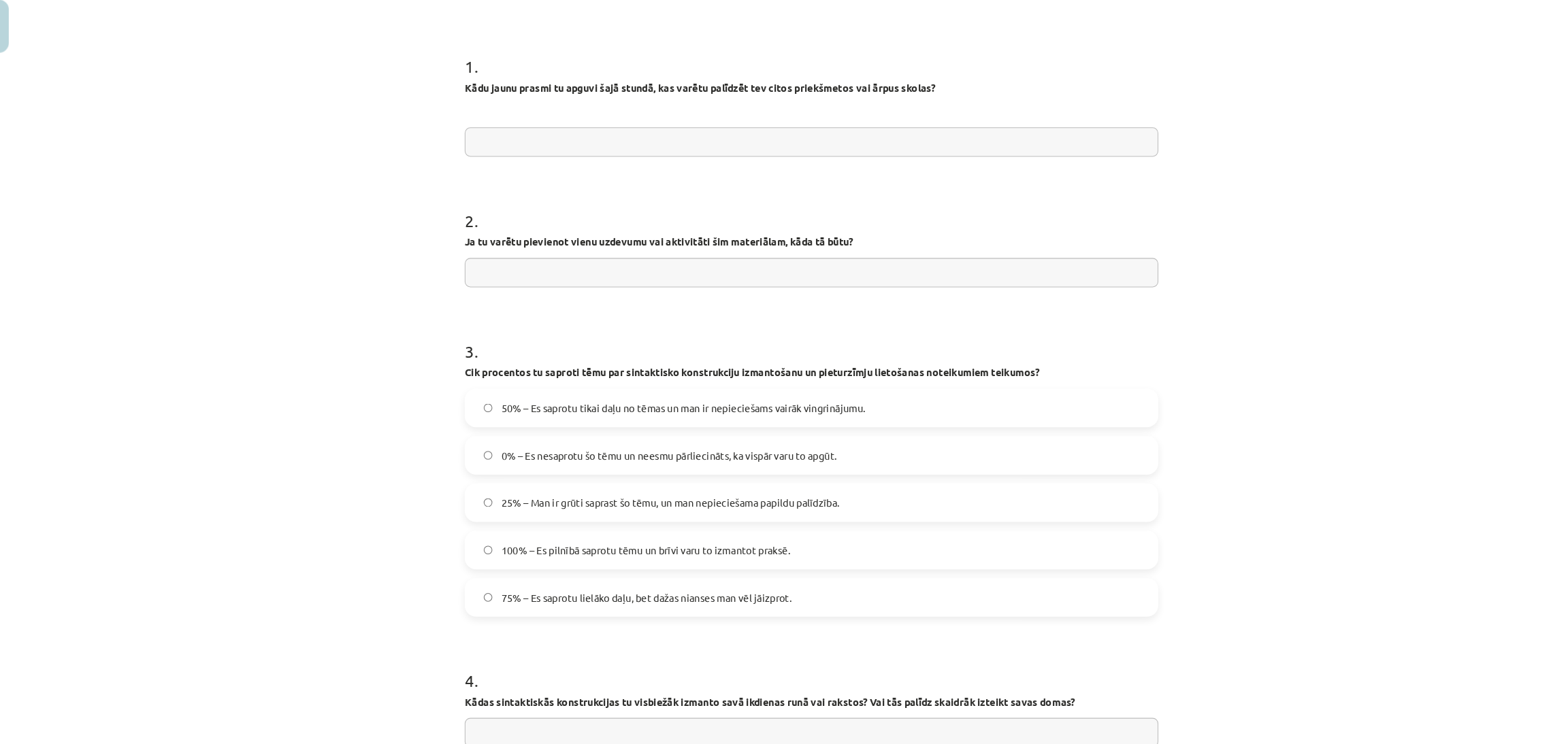
scroll to position [0, 0]
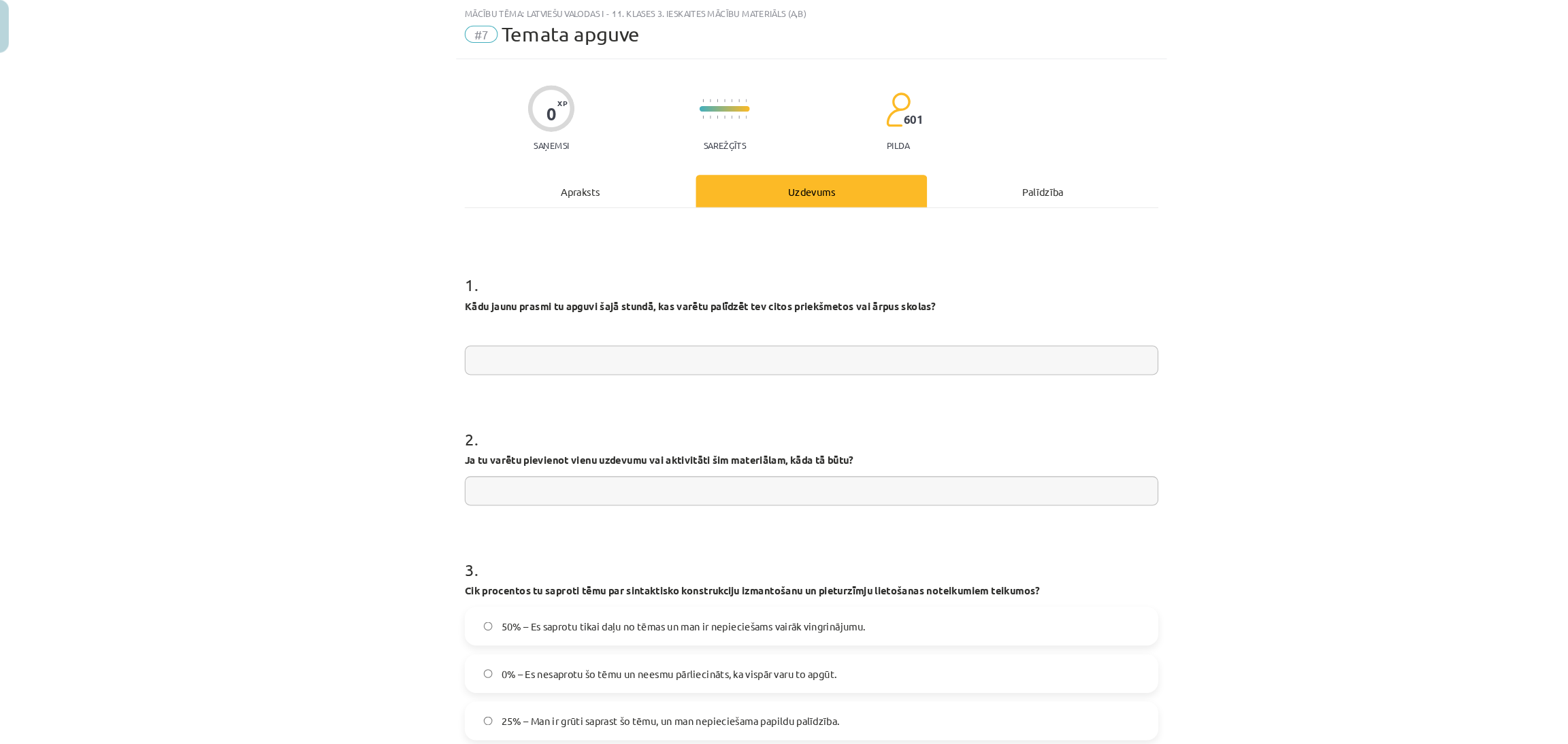
click at [634, 364] on input "text" at bounding box center [783, 376] width 657 height 28
type input "**********"
click at [646, 500] on input "text" at bounding box center [783, 500] width 657 height 28
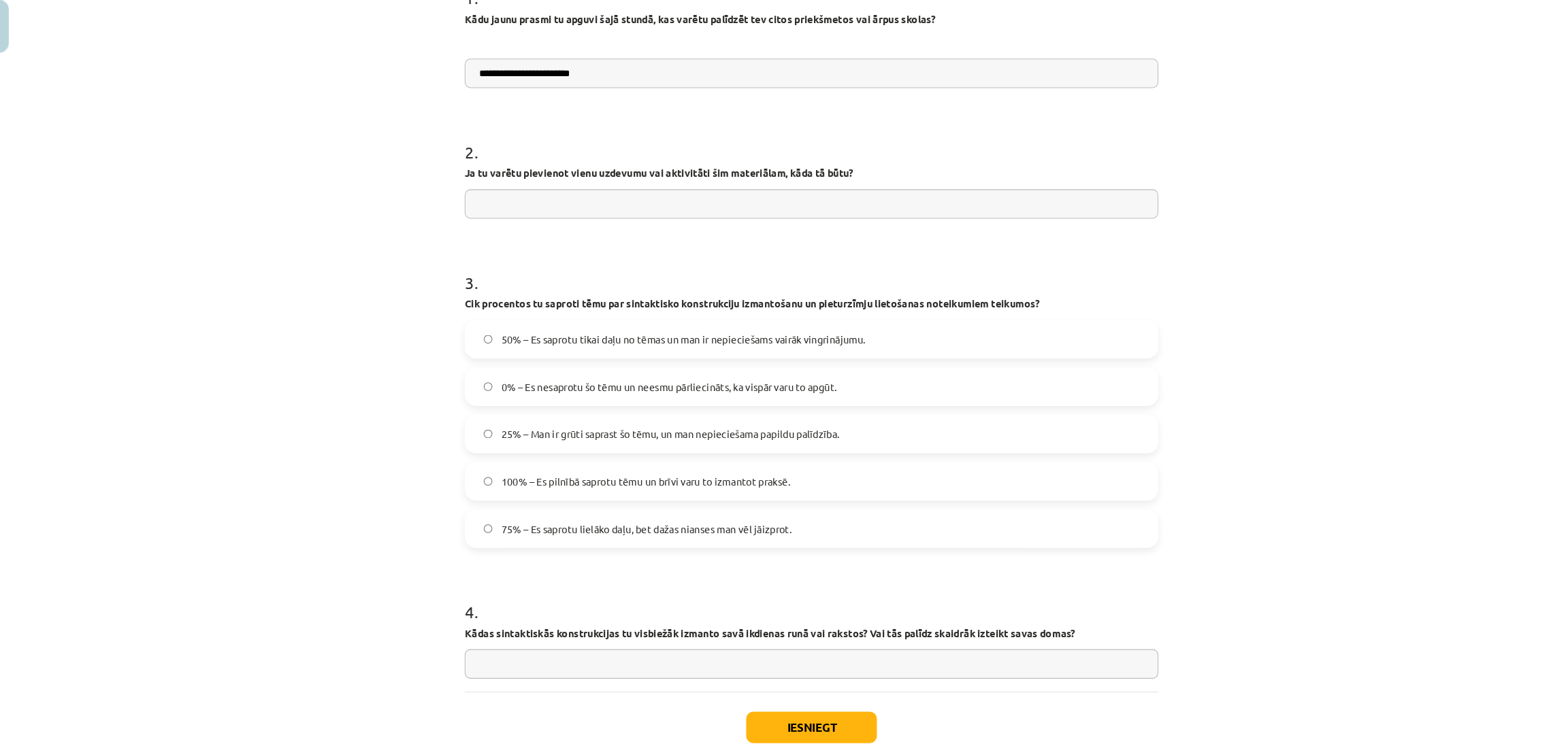
scroll to position [266, 0]
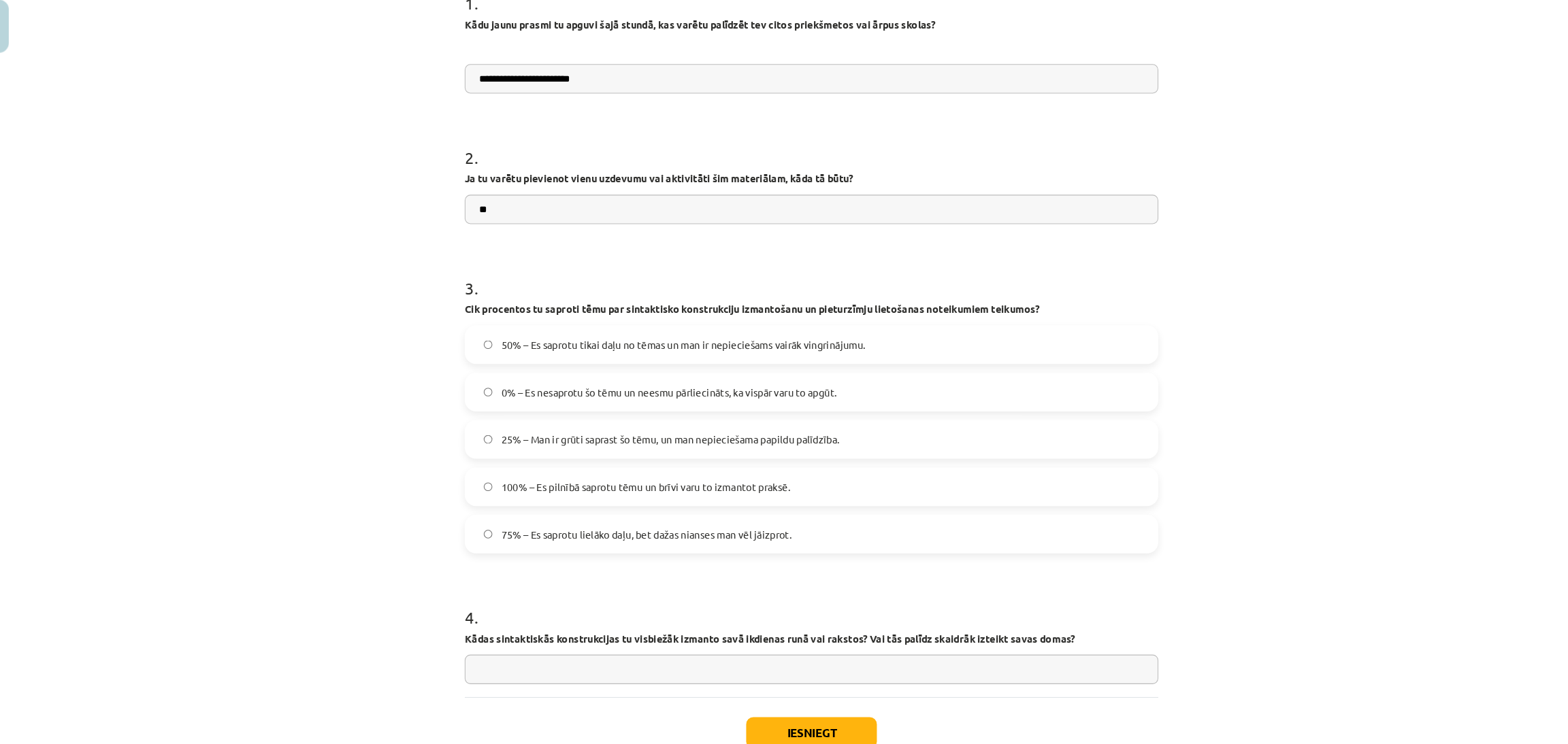
type input "*"
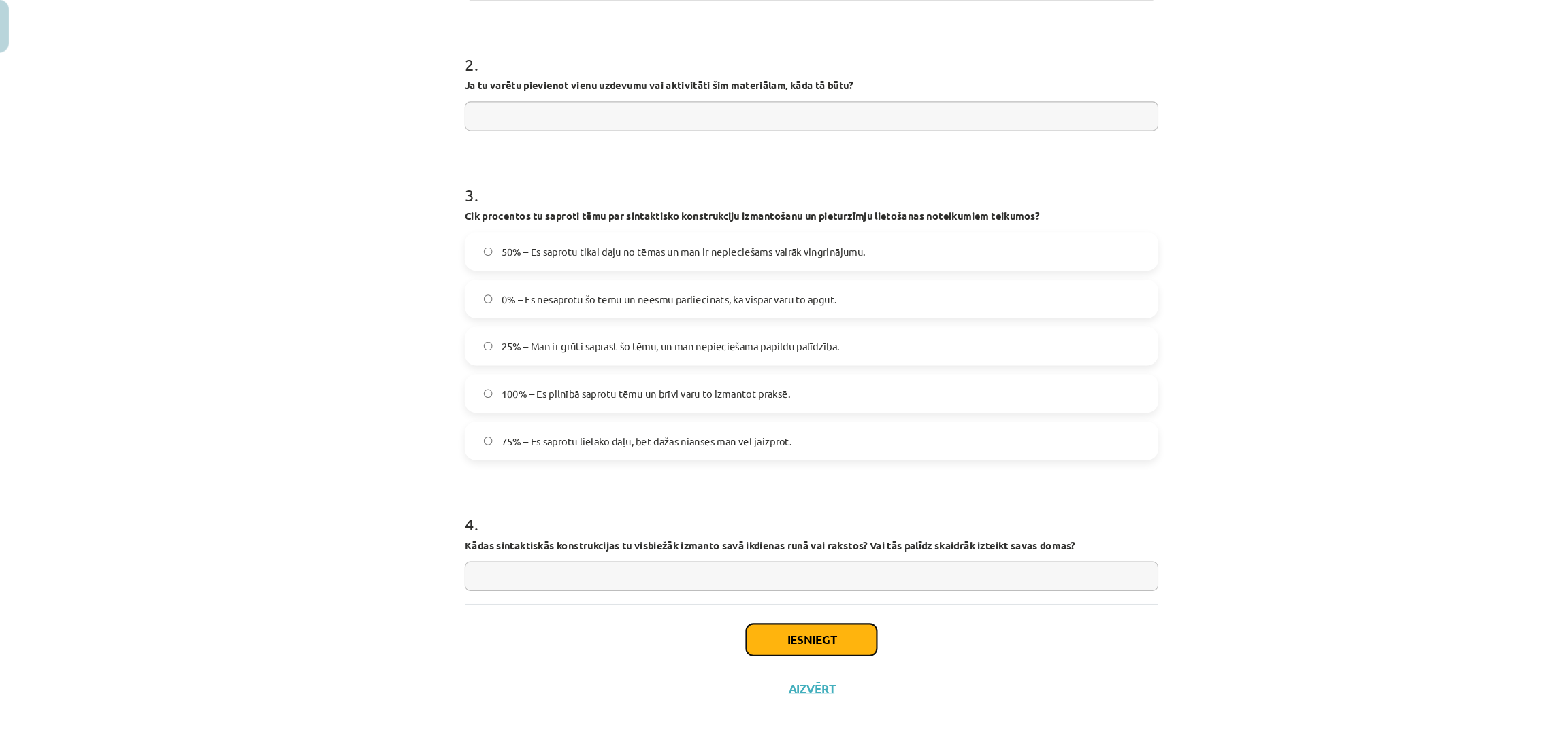
click at [823, 634] on button "Iesniegt" at bounding box center [784, 640] width 124 height 30
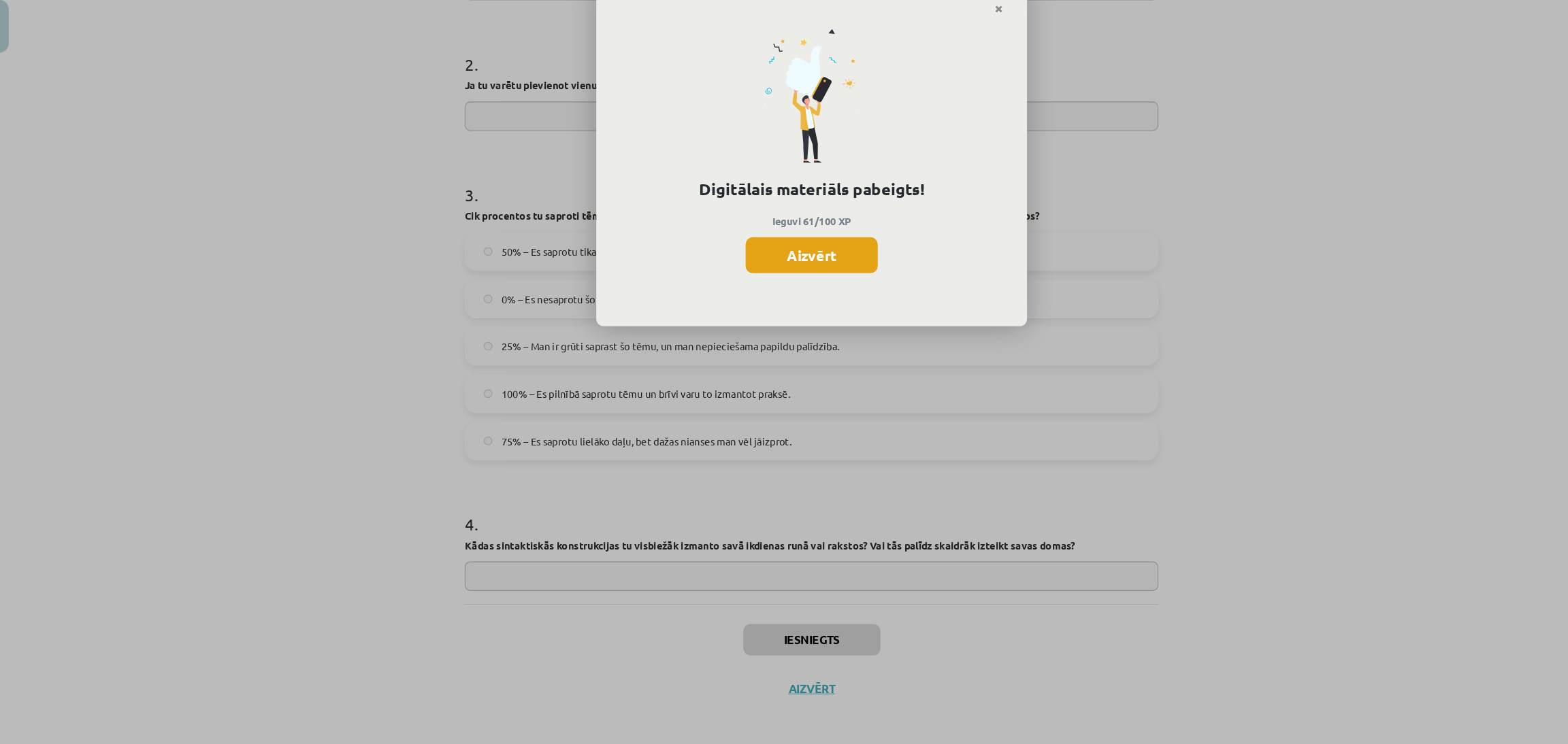
click at [782, 274] on button "Aizvērt" at bounding box center [784, 276] width 125 height 34
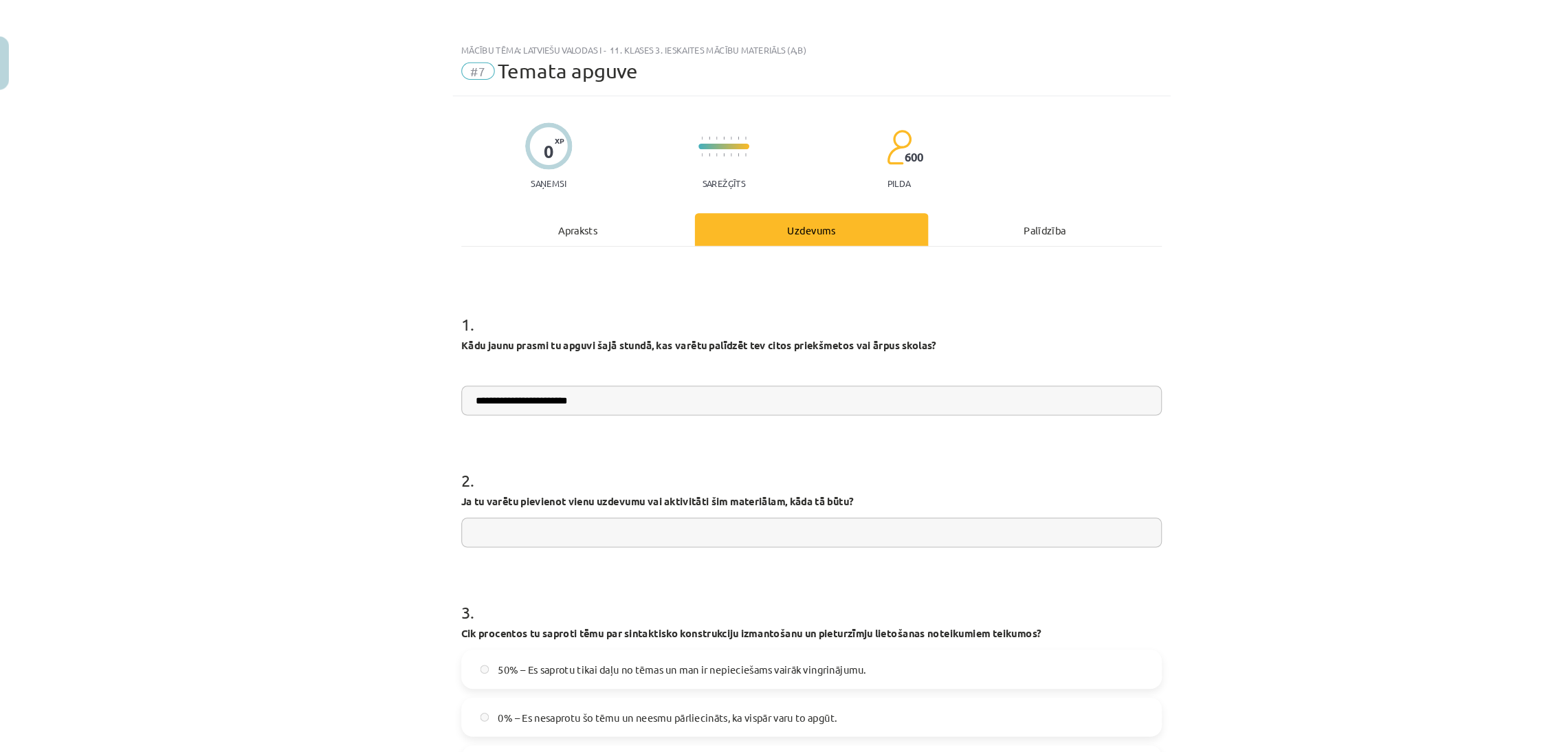
scroll to position [0, 0]
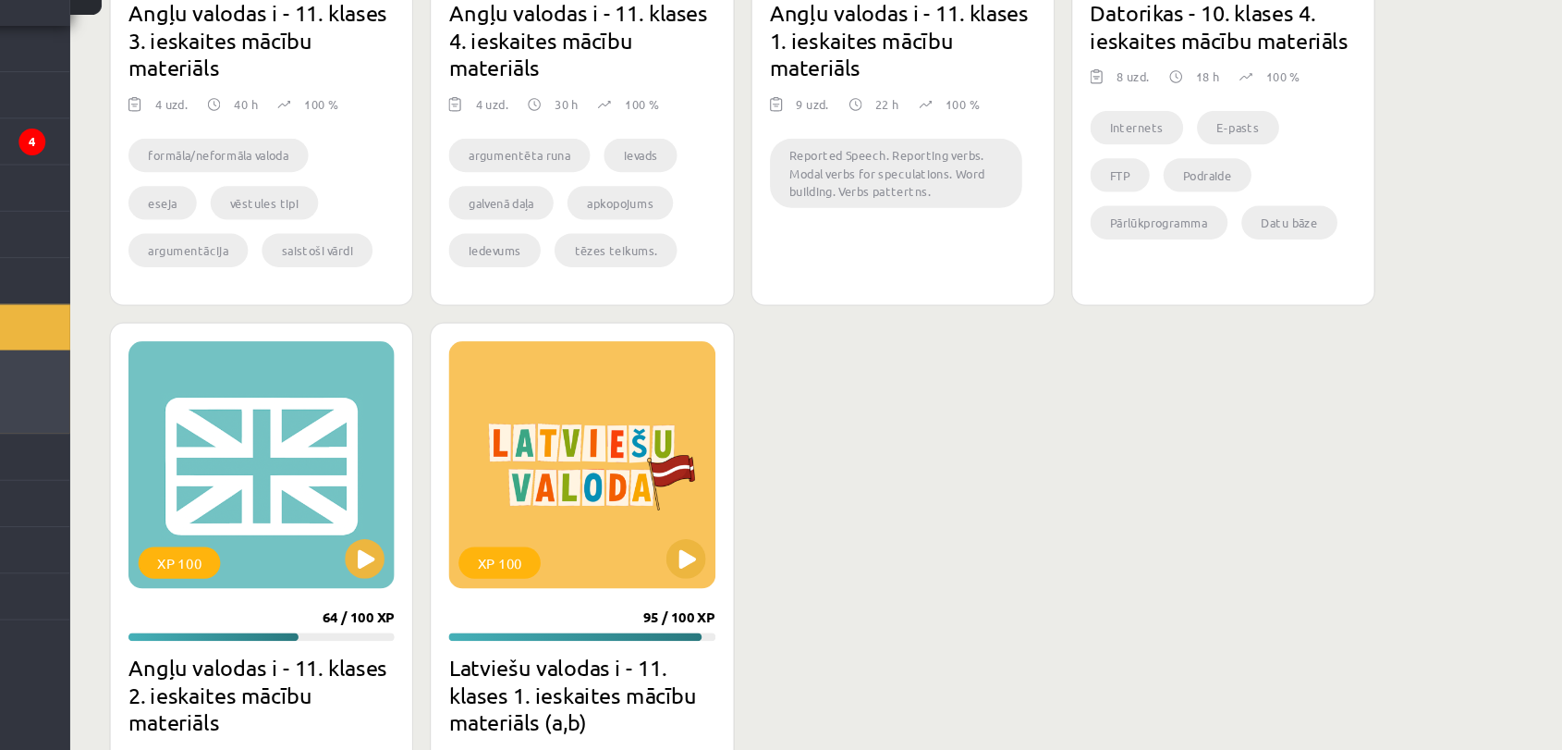
scroll to position [4341, 0]
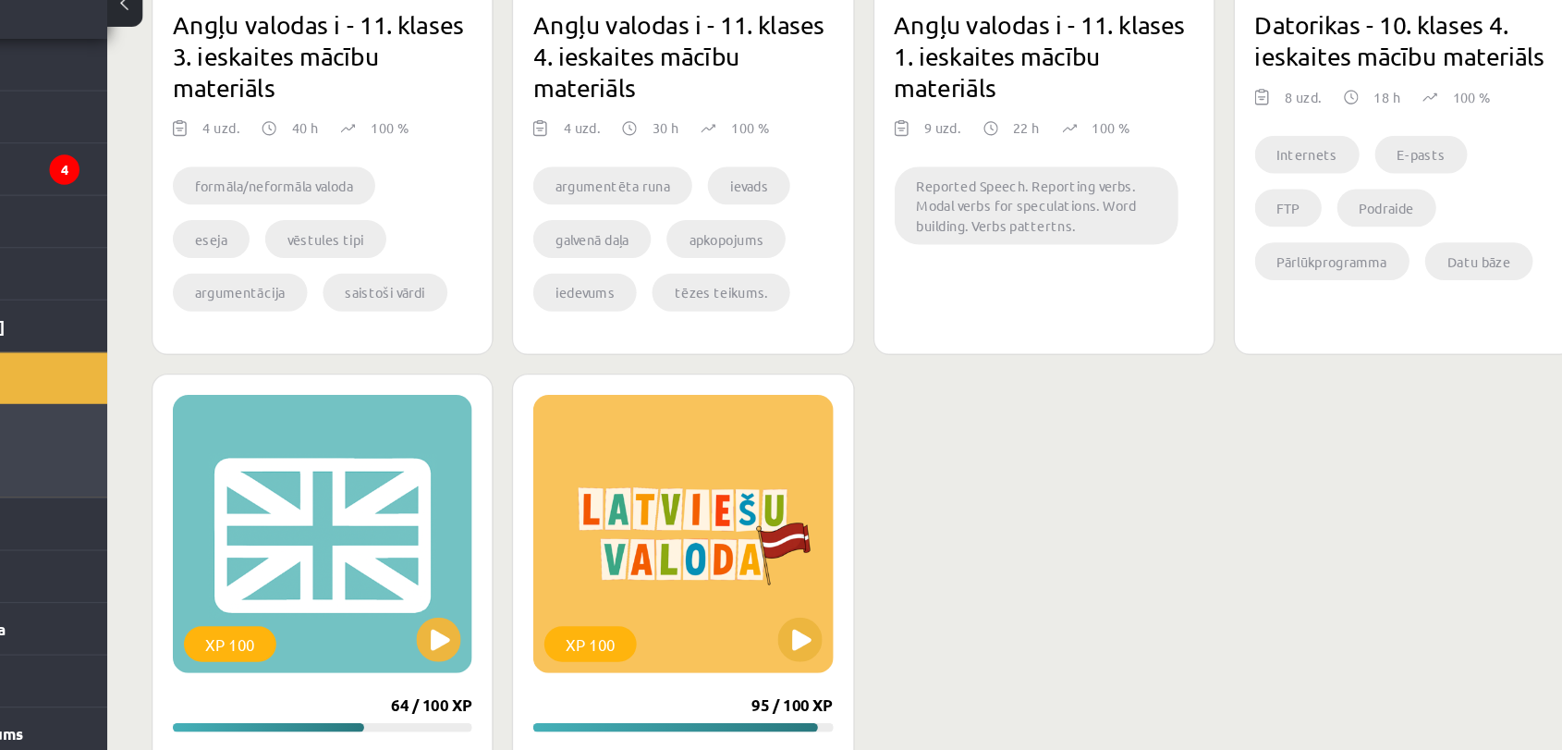
click at [1069, 422] on div "XP 100 75 / 100 XP Angļu valodas i - 11. klases 3. ieskaites mācību materiāls 4…" at bounding box center [905, 369] width 1183 height 1208
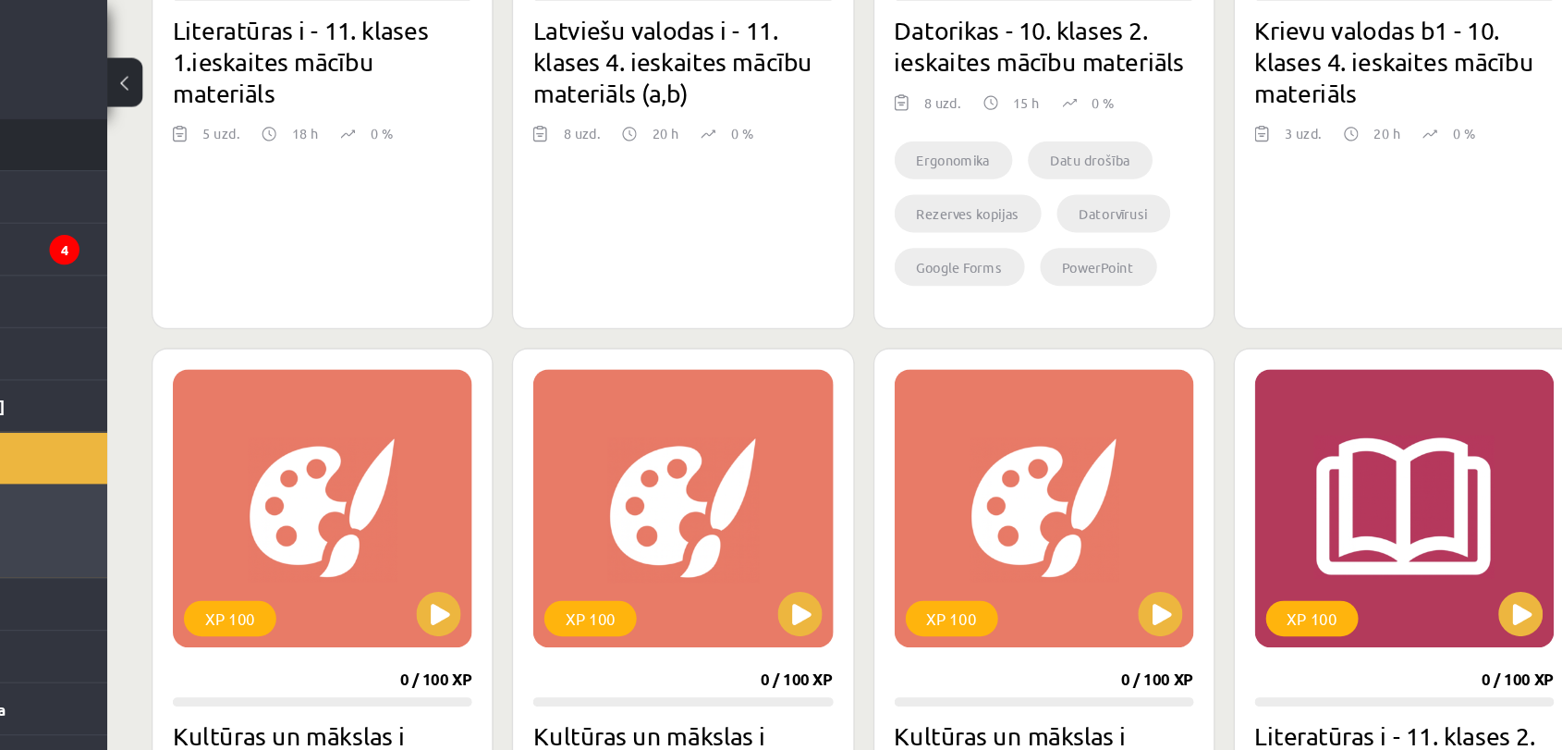
scroll to position [2590, 0]
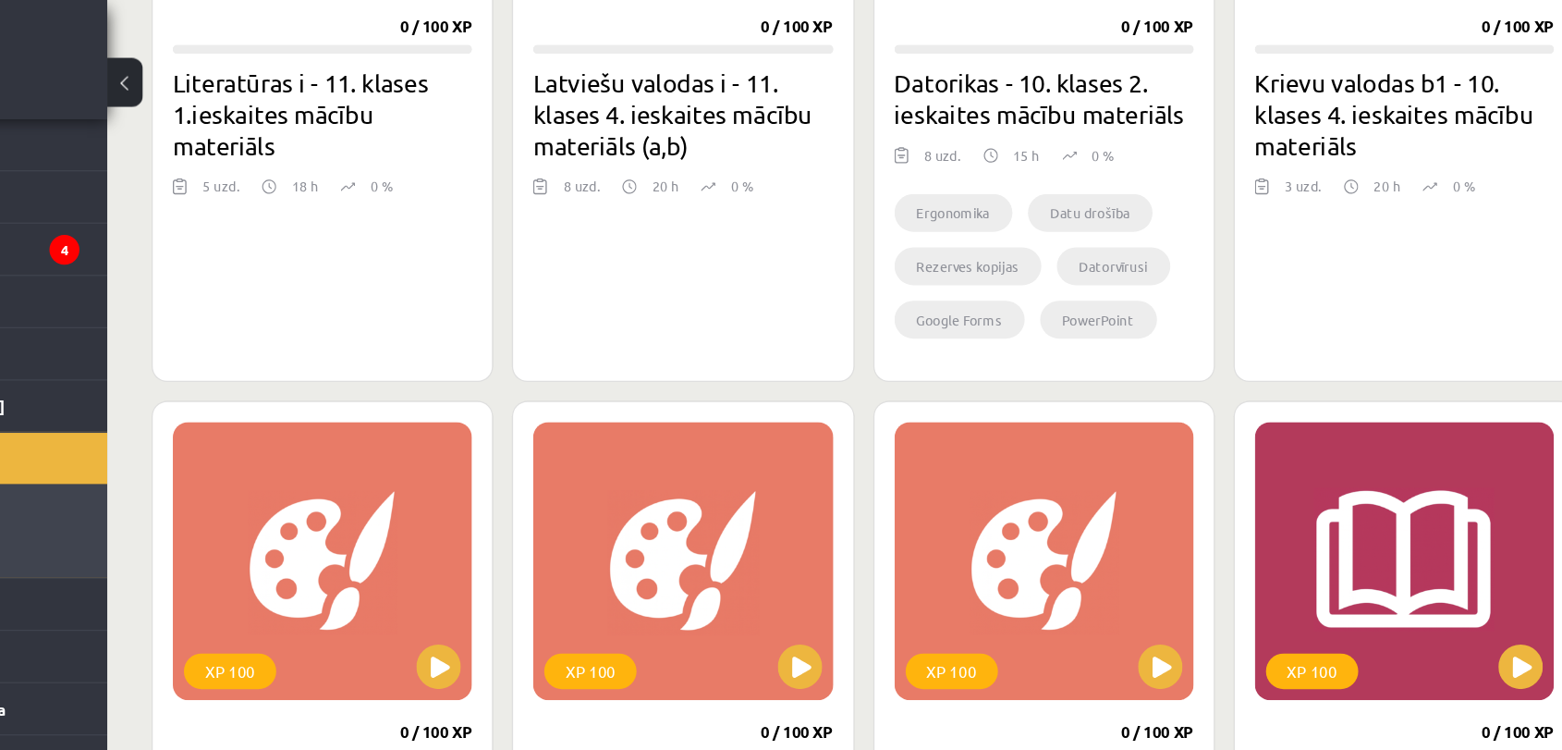
click at [293, 62] on button at bounding box center [292, 68] width 30 height 41
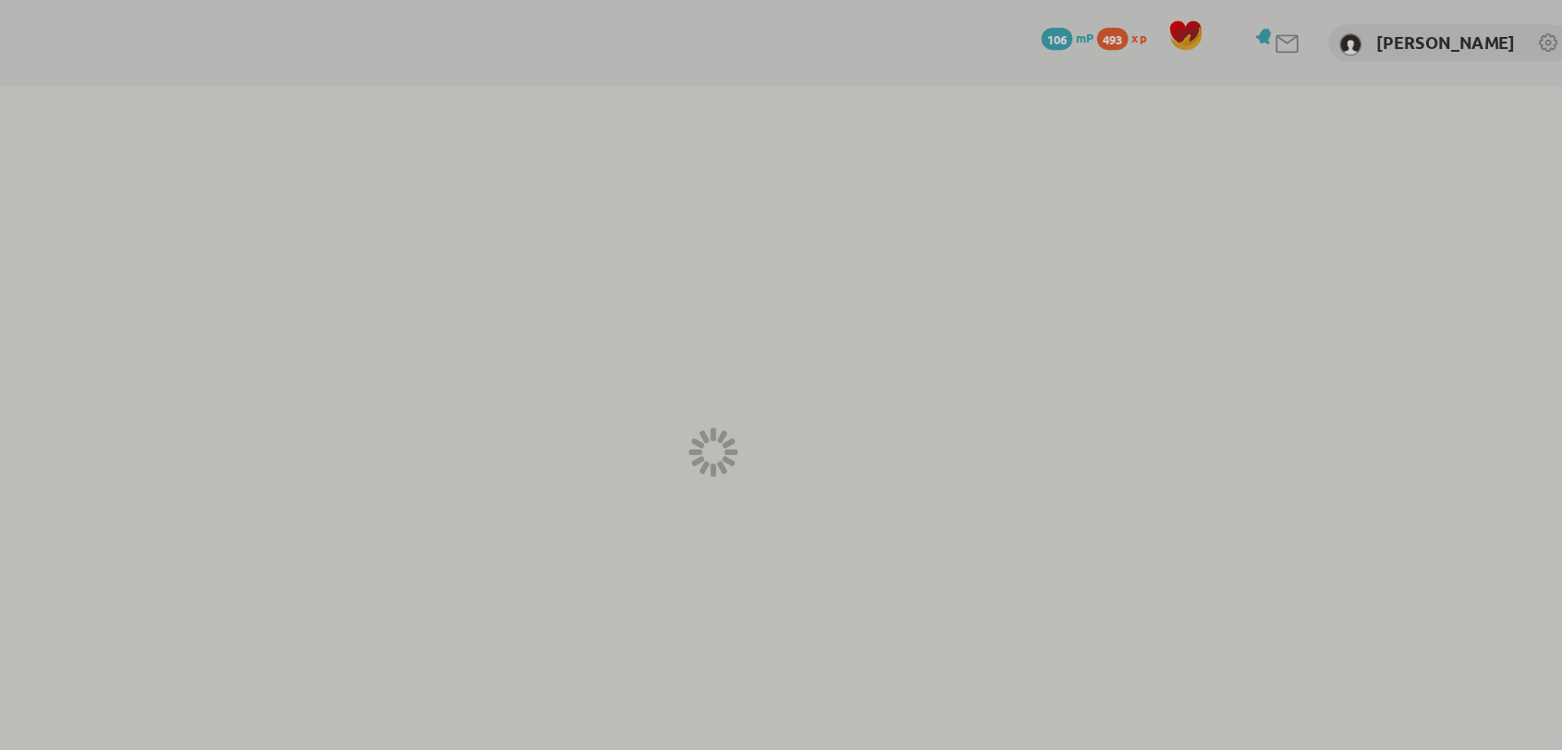
scroll to position [0, 0]
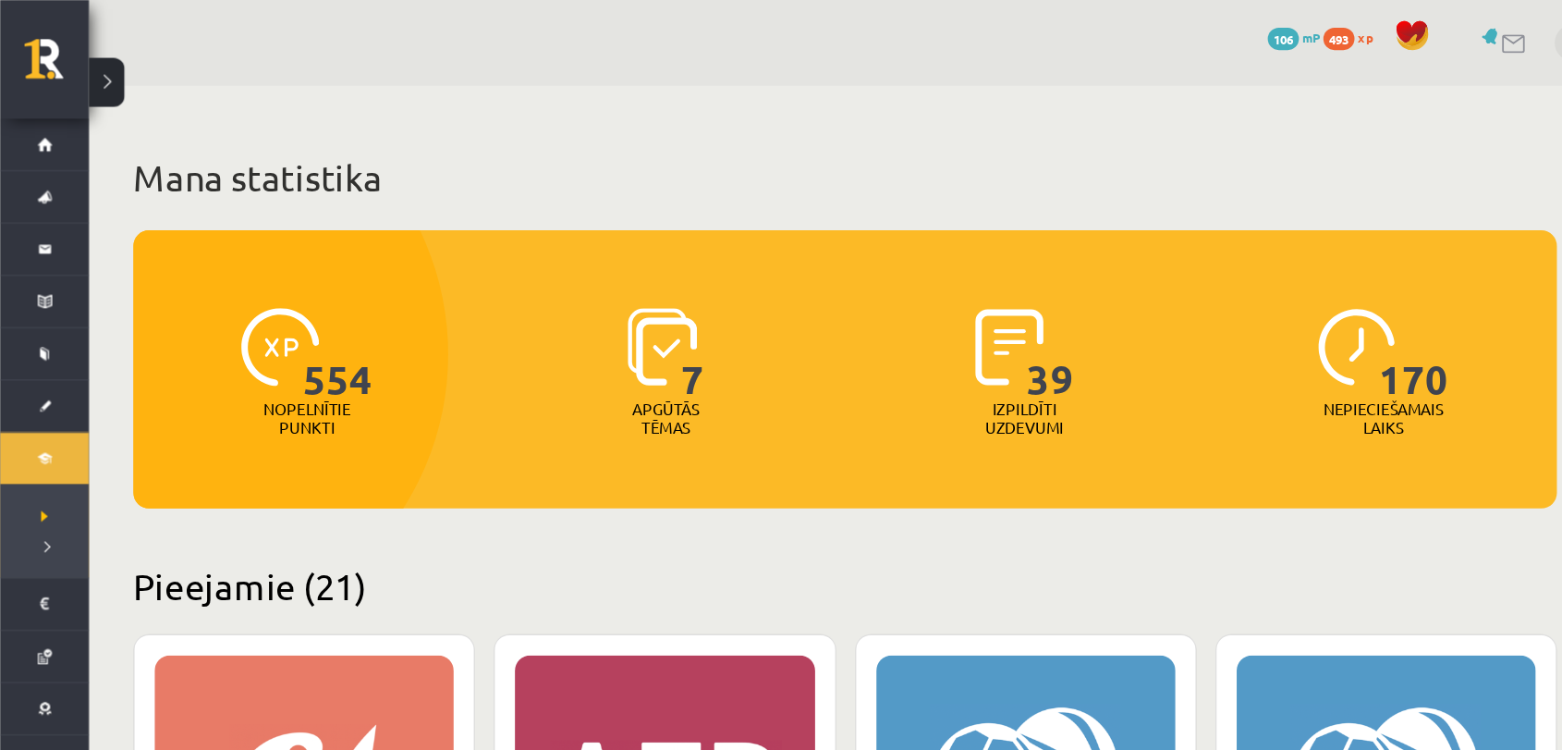
click at [84, 62] on button at bounding box center [89, 68] width 30 height 41
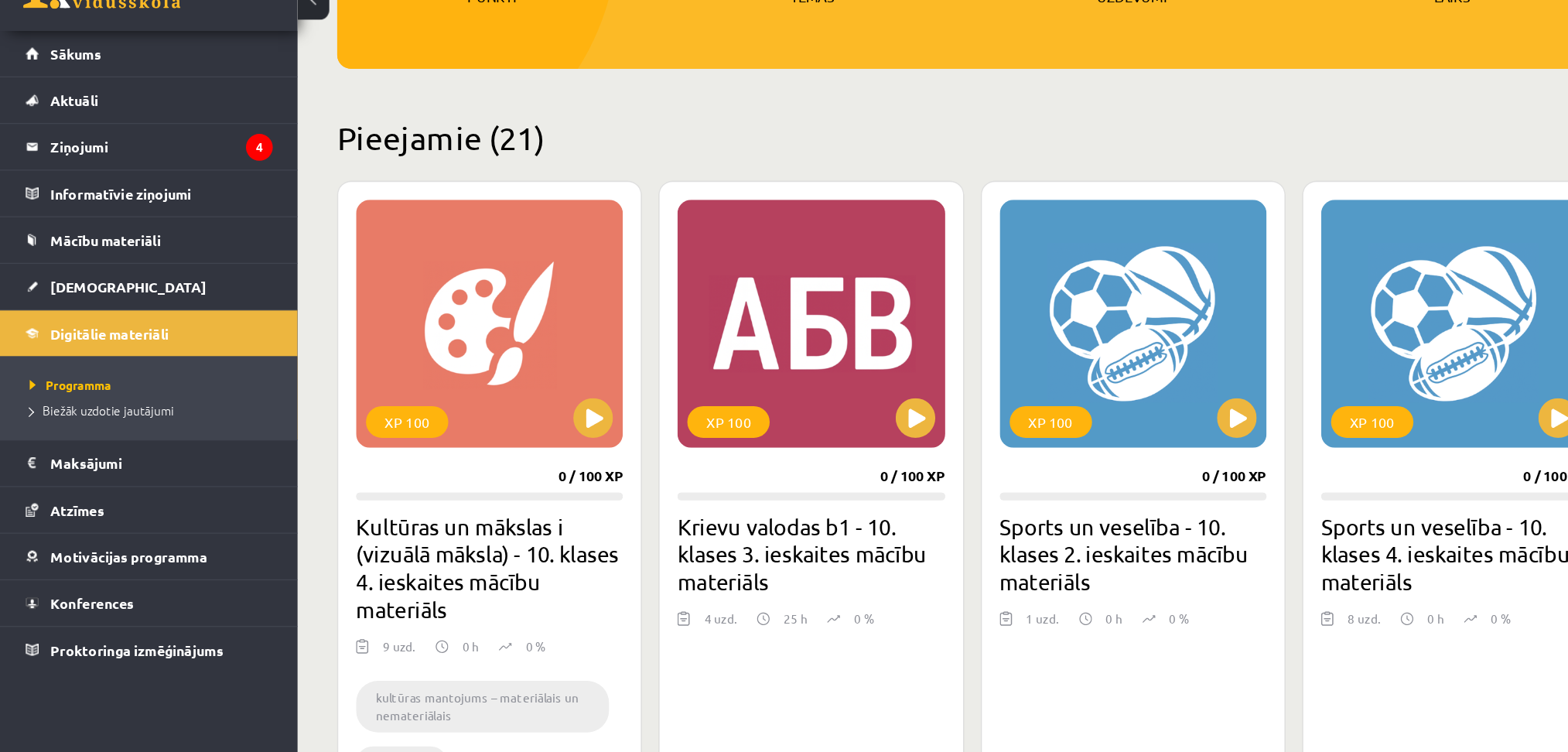
scroll to position [241, 0]
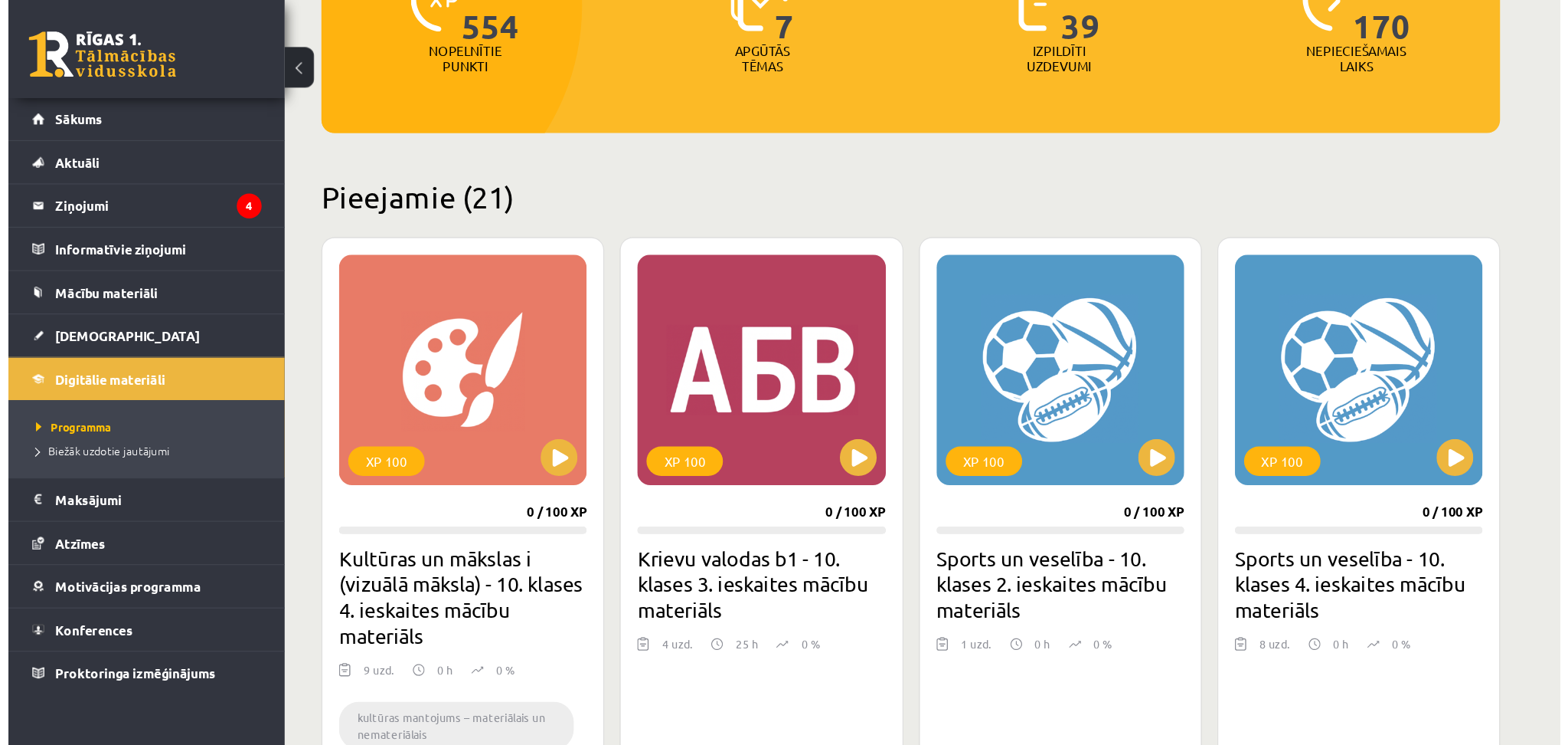
scroll to position [0, 0]
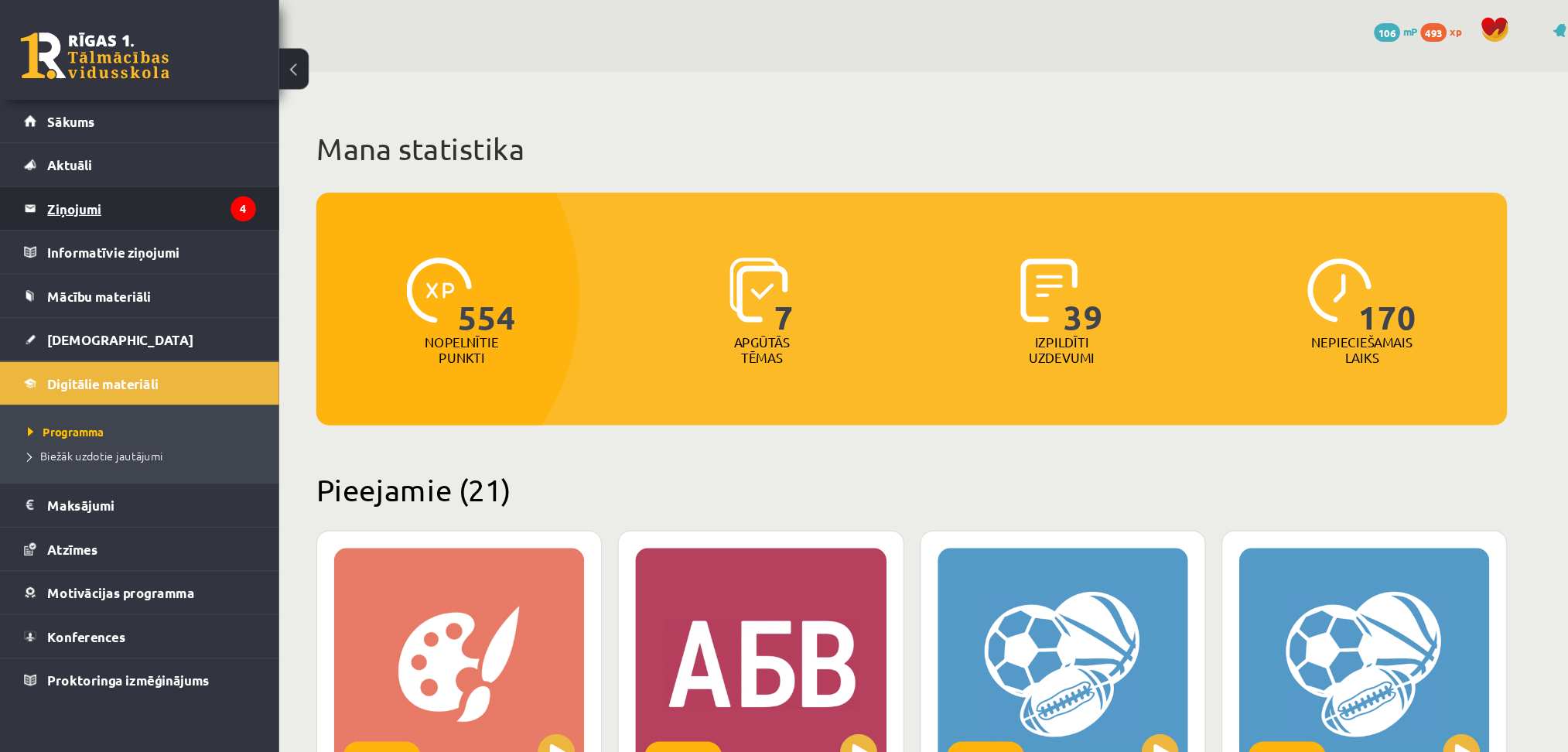
click at [138, 169] on legend "Ziņojumi 4" at bounding box center [126, 173] width 173 height 36
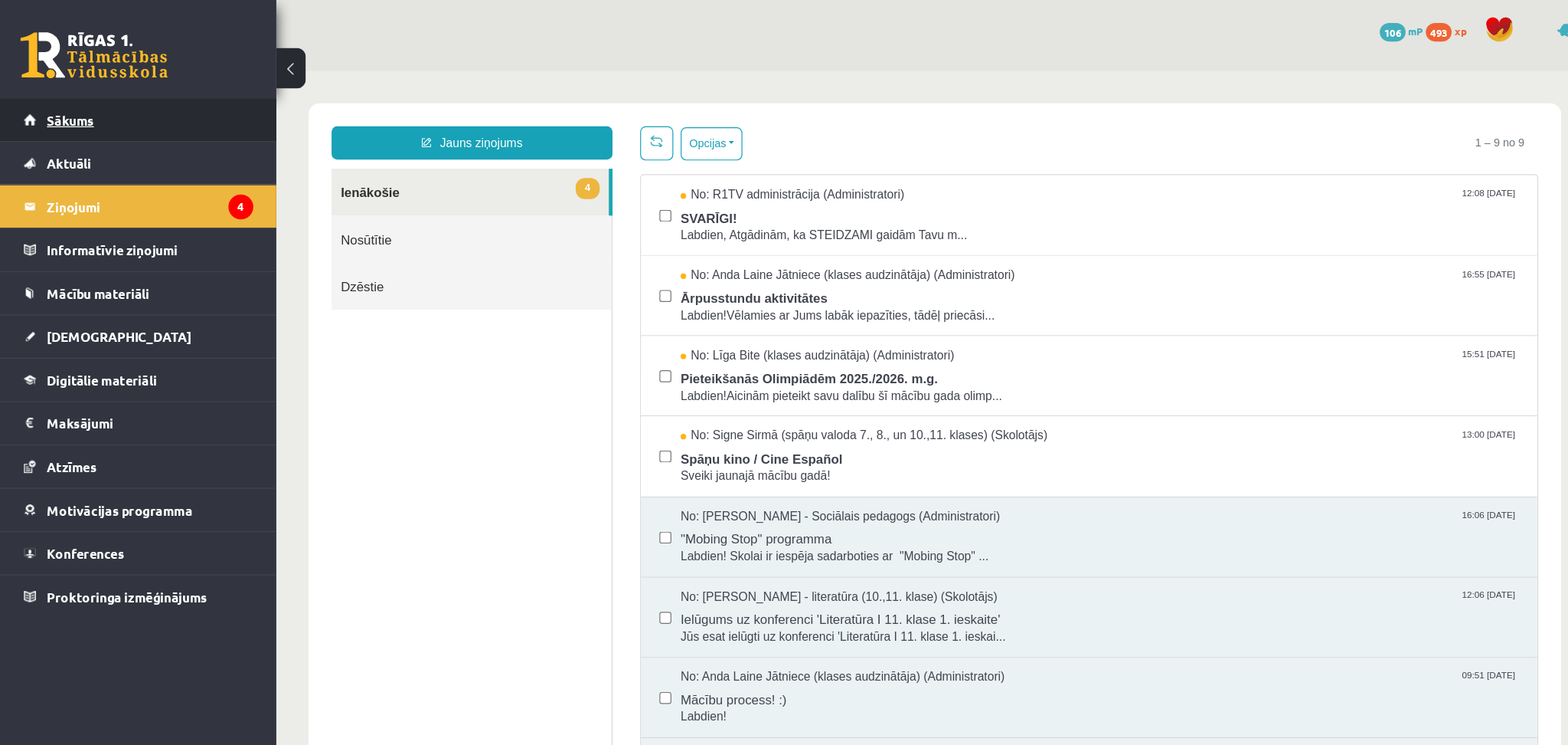
click at [60, 96] on span "Sākums" at bounding box center [58, 99] width 39 height 14
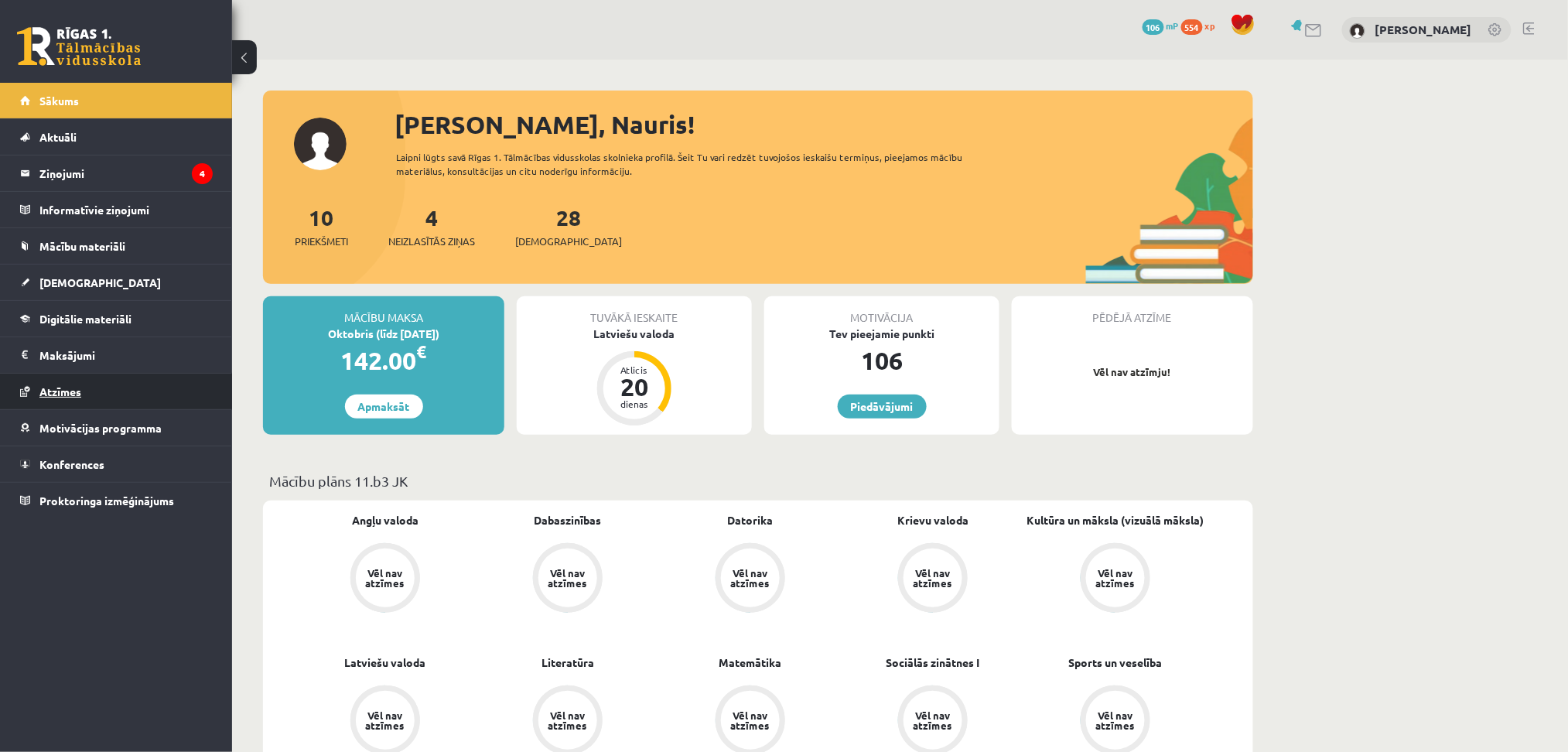
click at [64, 396] on span "Atzīmes" at bounding box center [60, 391] width 42 height 14
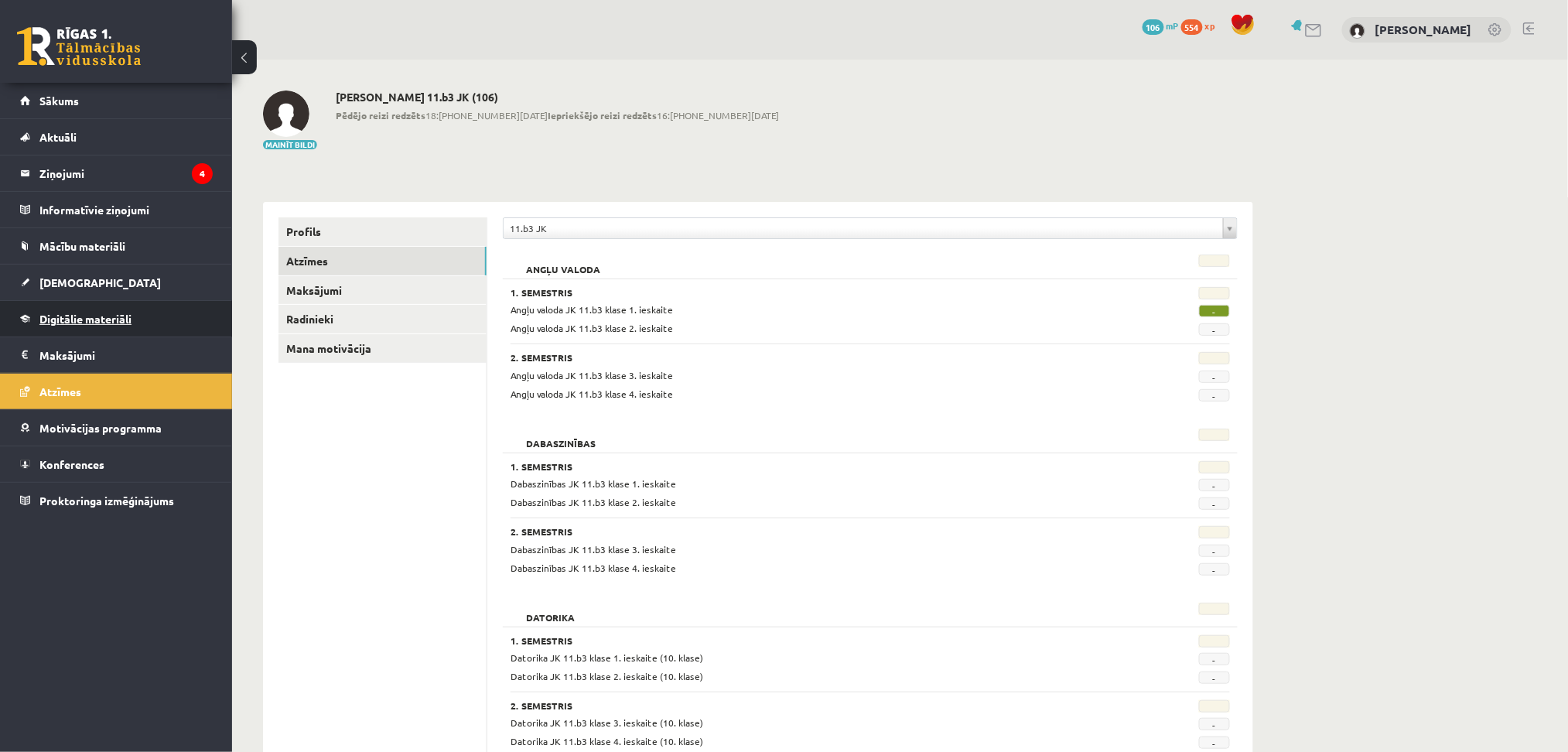
click at [82, 313] on span "Digitālie materiāli" at bounding box center [85, 319] width 92 height 14
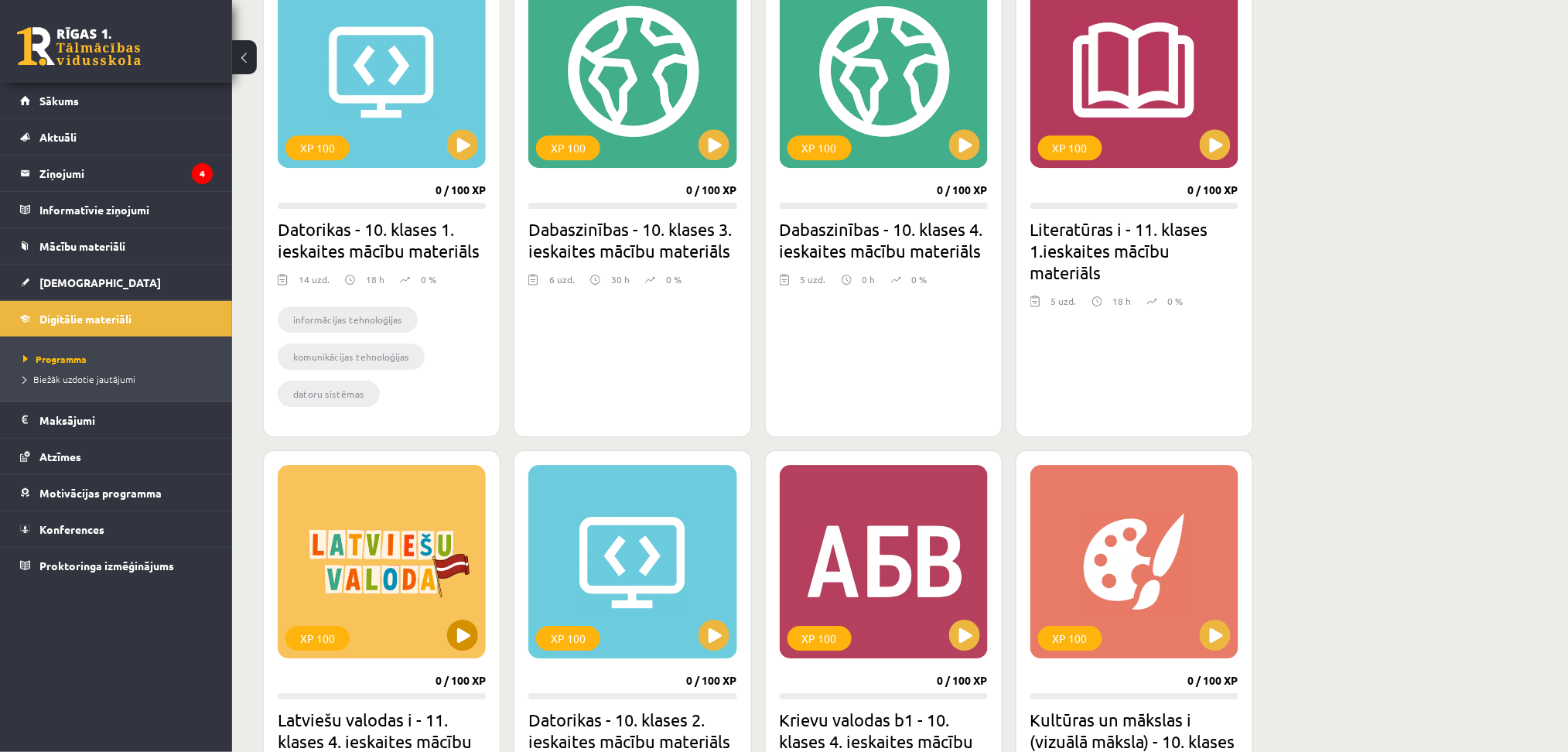
scroll to position [1495, 0]
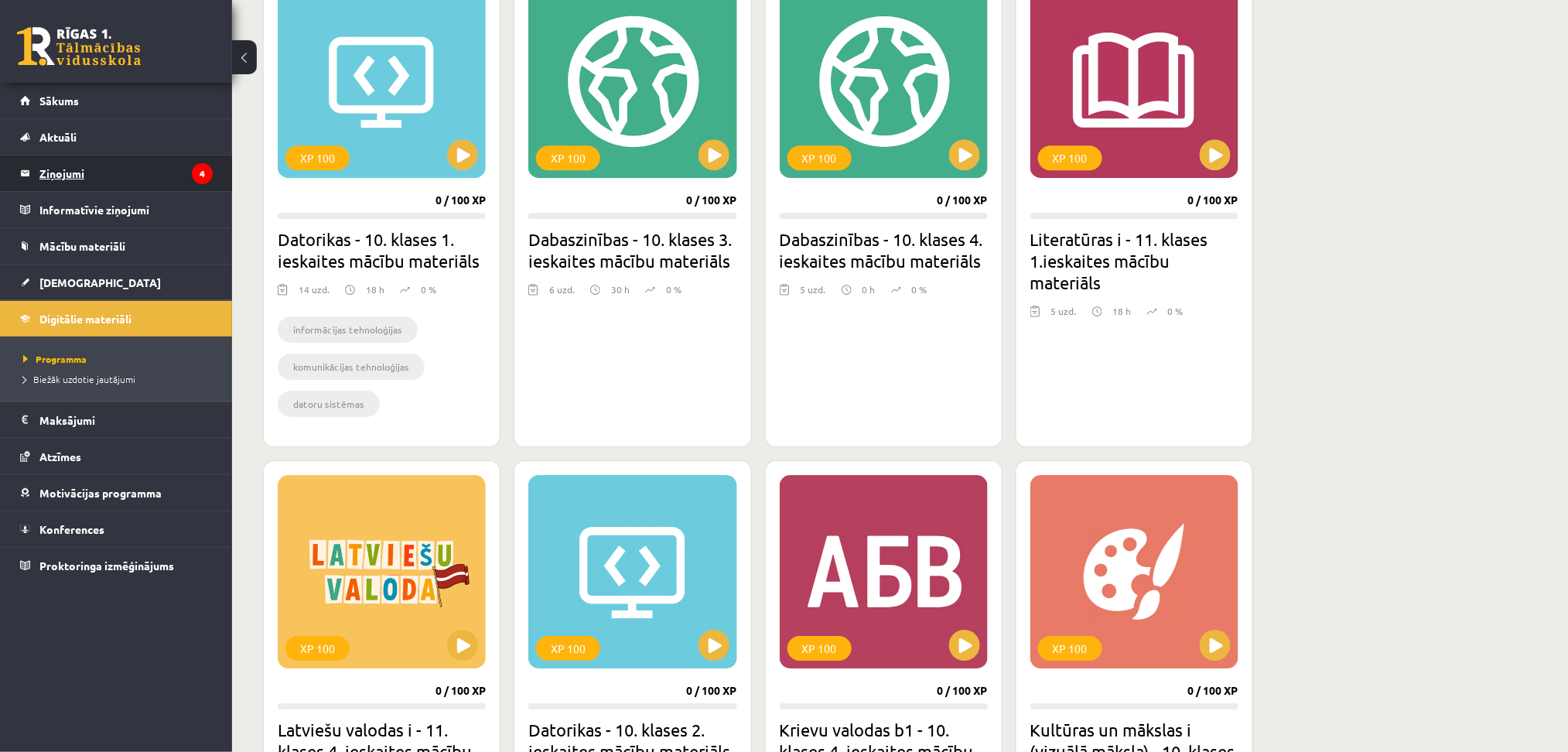
click at [118, 178] on legend "Ziņojumi 4" at bounding box center [126, 173] width 173 height 36
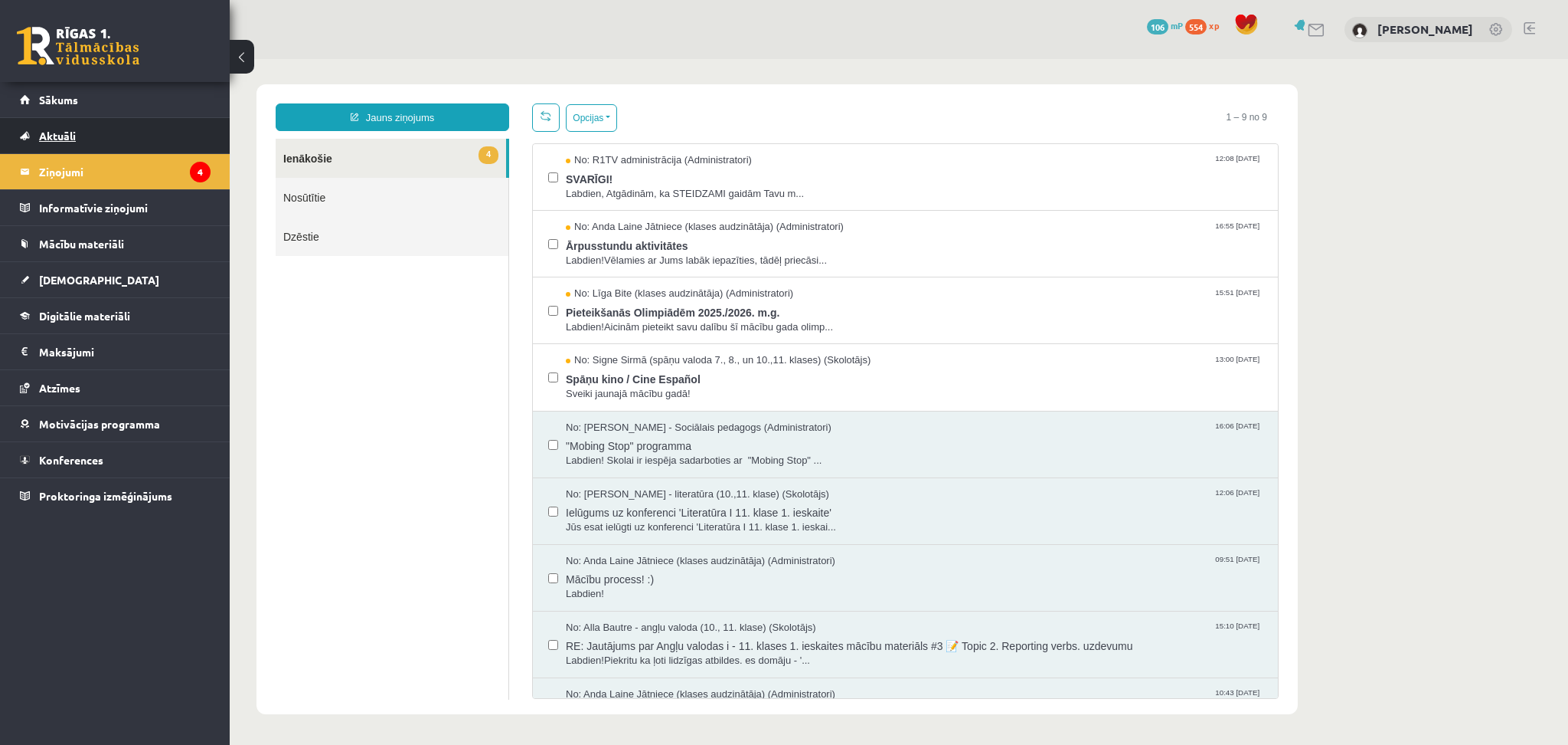
click at [54, 132] on span "Aktuāli" at bounding box center [57, 135] width 36 height 14
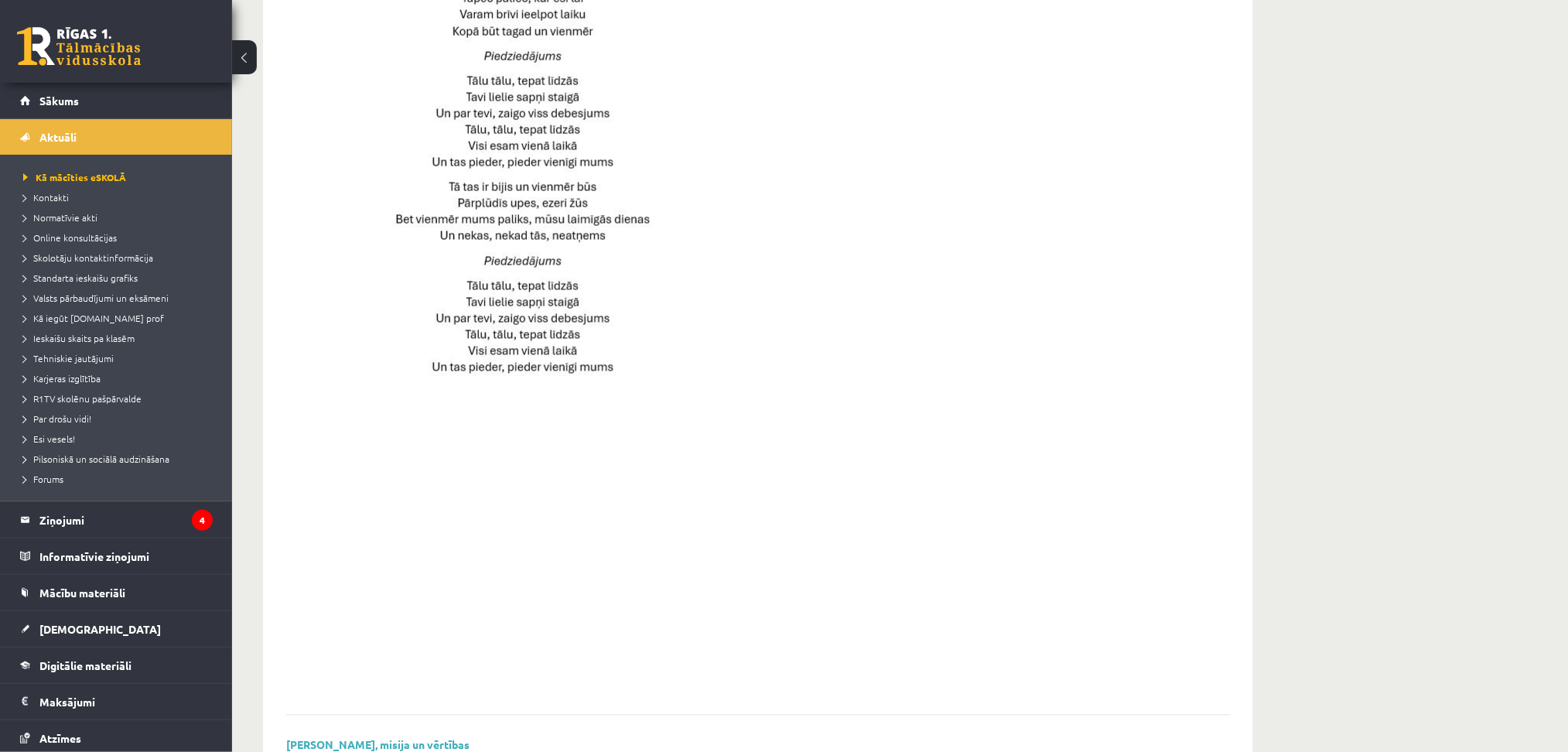
scroll to position [866, 0]
click at [44, 558] on legend "Informatīvie ziņojumi 0" at bounding box center [126, 555] width 173 height 36
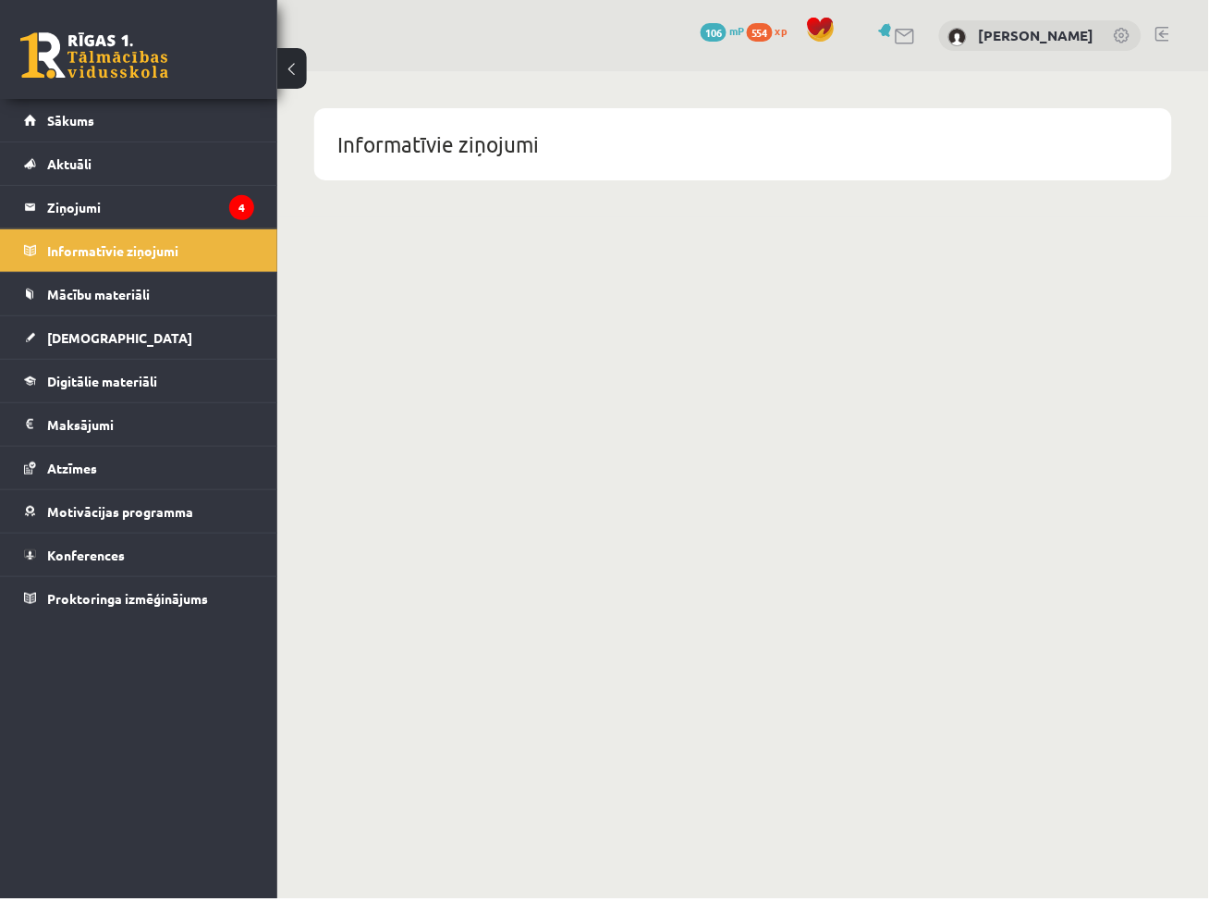
click at [519, 446] on body "0 Dāvanas 106 mP 554 xp Nauris Semjonovs Sākums Aktuāli Kā mācīties eSKOLĀ Kont…" at bounding box center [604, 449] width 1209 height 899
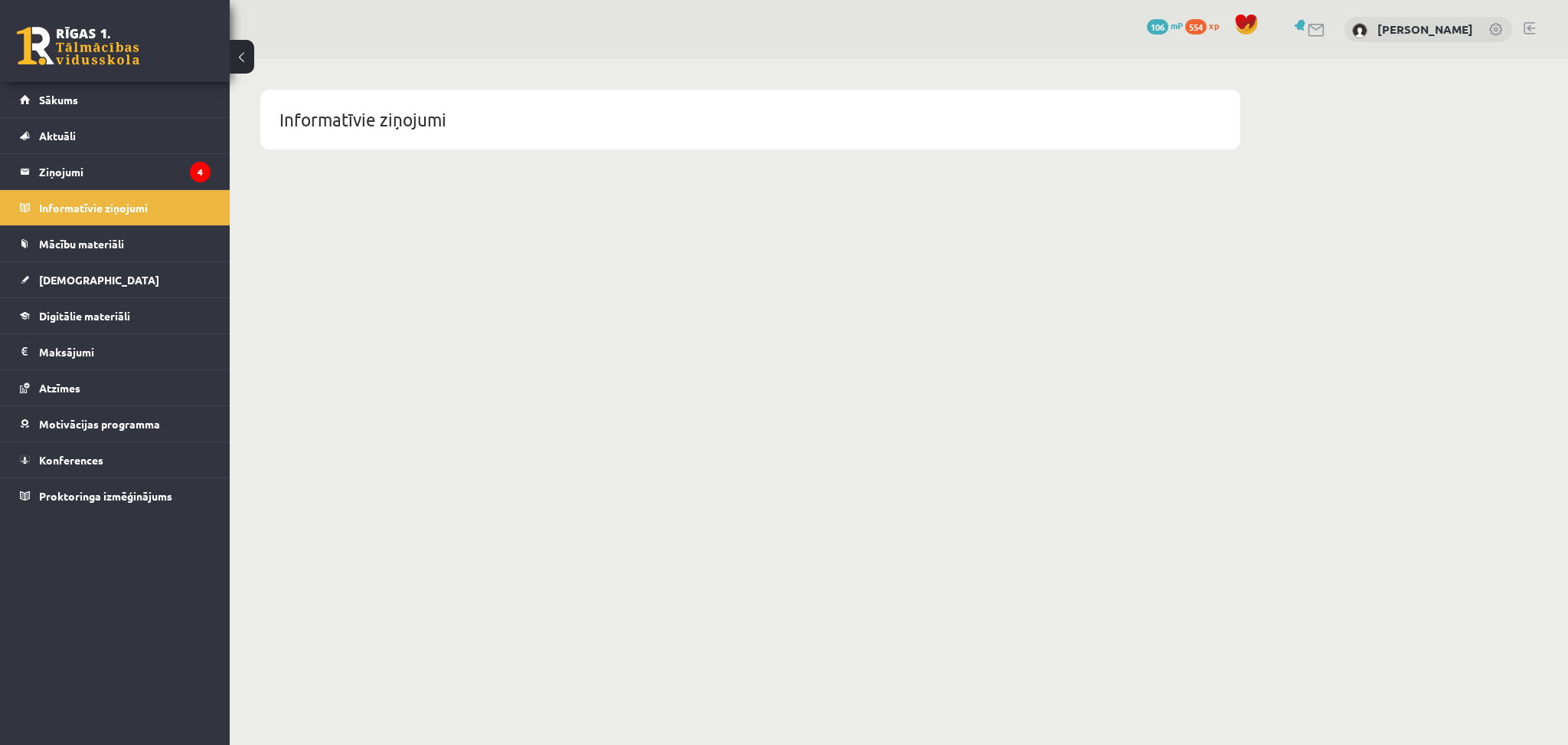
click at [998, 324] on body "0 Dāvanas 106 mP 554 xp Nauris Semjonovs Sākums Aktuāli Kā mācīties eSKOLĀ Kont…" at bounding box center [784, 372] width 1568 height 745
